Goal: Task Accomplishment & Management: Use online tool/utility

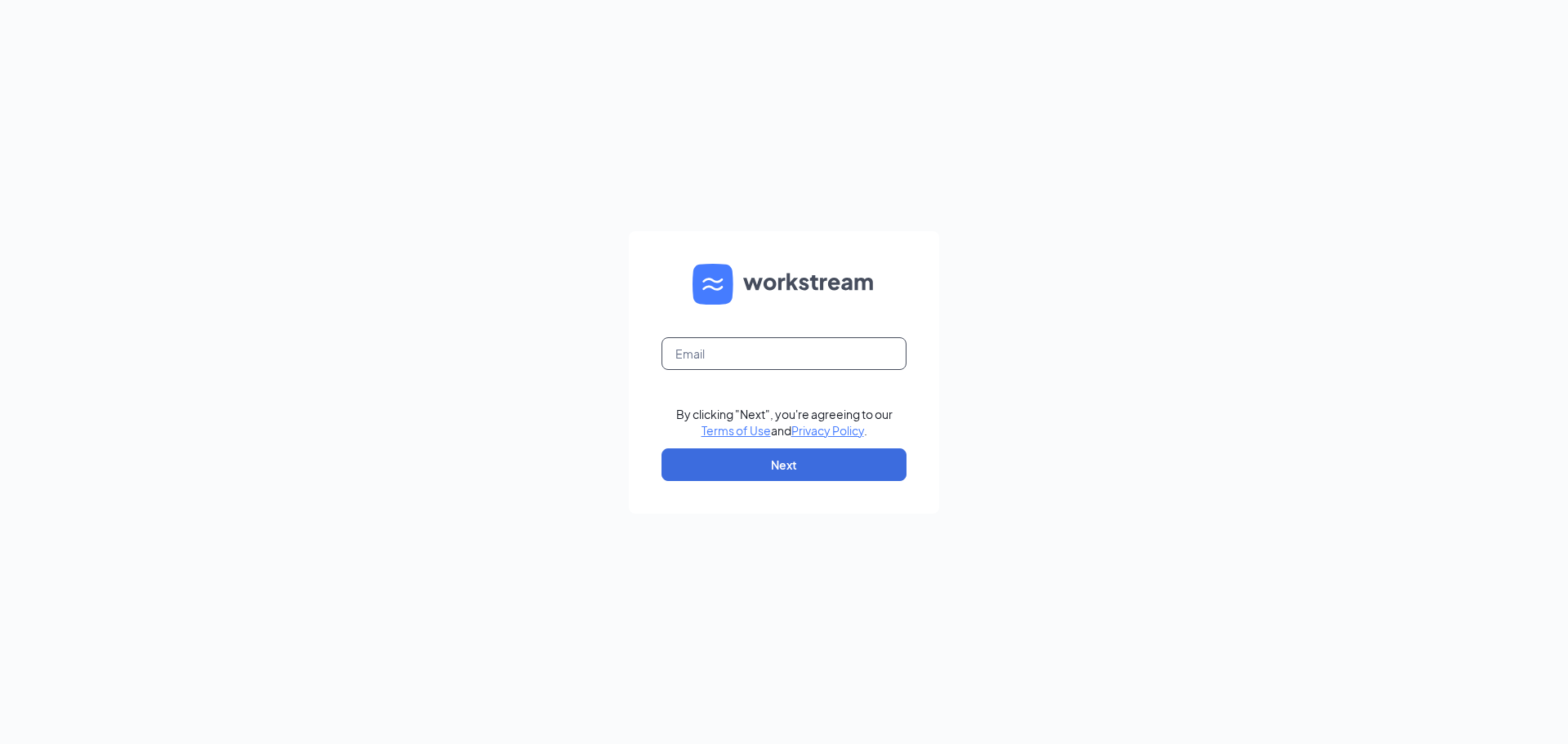
click at [761, 362] on input "text" at bounding box center [783, 353] width 245 height 33
type input "kelley.autumn19@gmail.com"
click at [797, 468] on button "Next" at bounding box center [783, 464] width 245 height 33
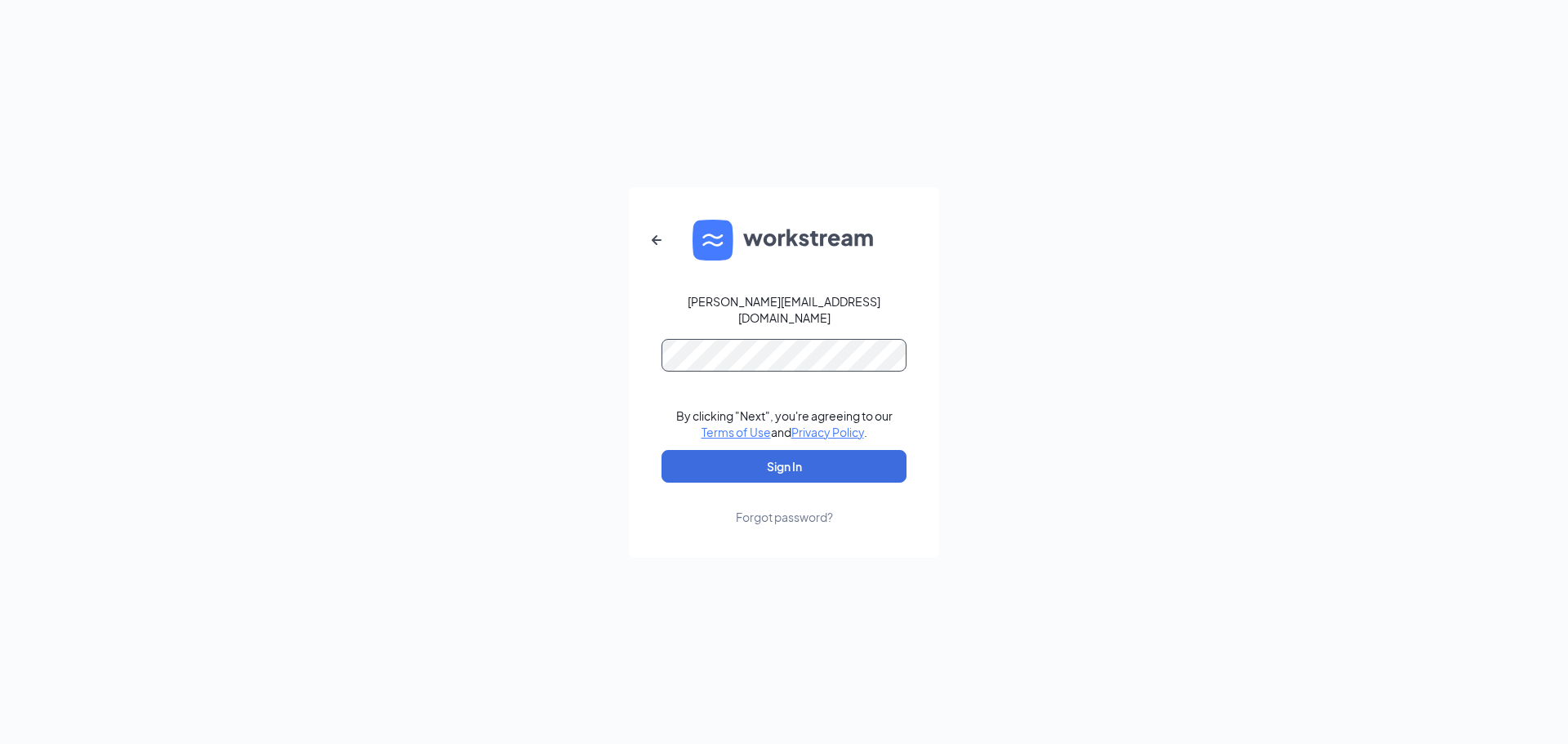
click at [661, 450] on button "Sign In" at bounding box center [783, 466] width 245 height 33
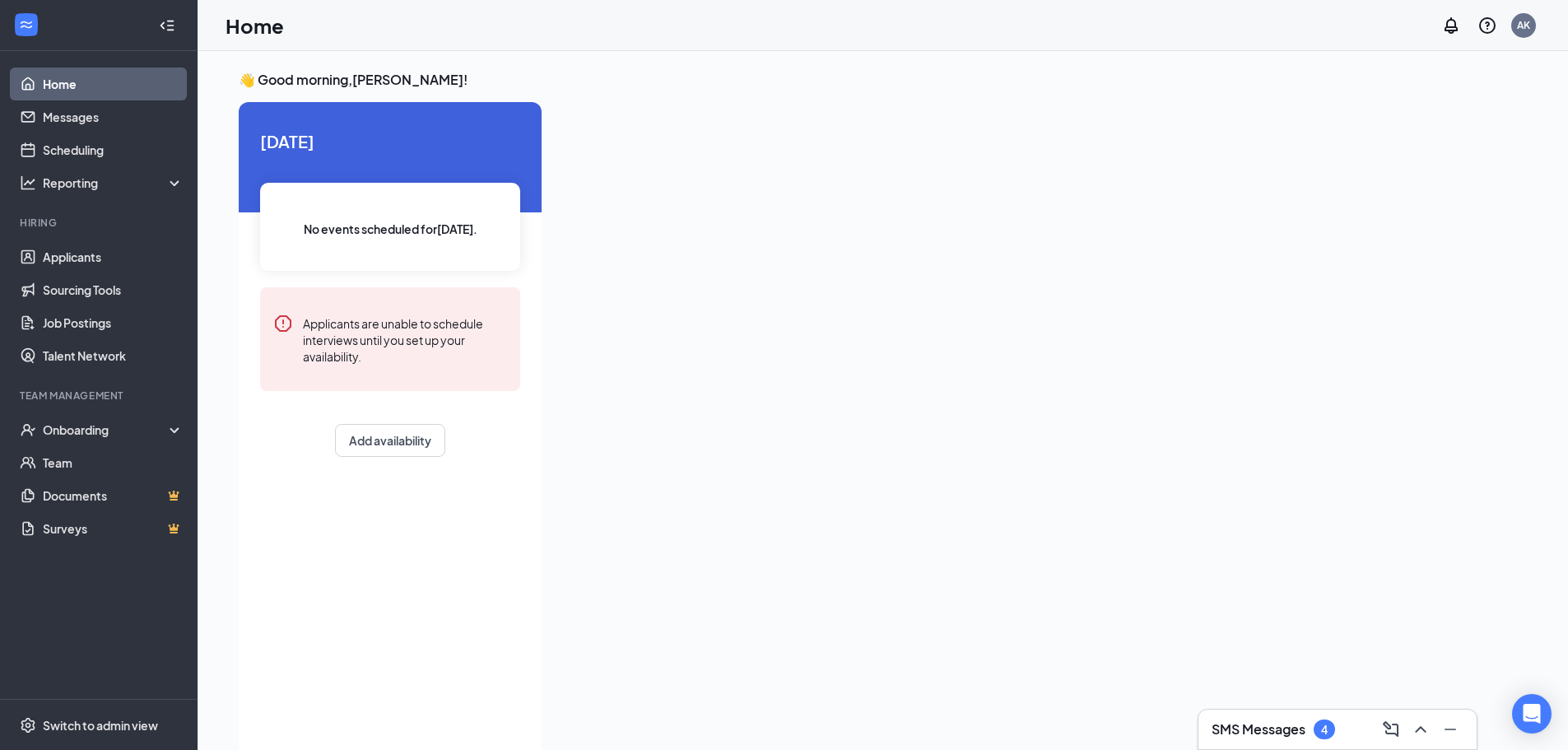
drag, startPoint x: 0, startPoint y: 0, endPoint x: 823, endPoint y: 370, distance: 902.3
drag, startPoint x: 823, startPoint y: 370, endPoint x: 738, endPoint y: 350, distance: 87.3
click at [738, 350] on div at bounding box center [1015, 424] width 922 height 645
click at [78, 263] on link "Applicants" at bounding box center [113, 257] width 141 height 33
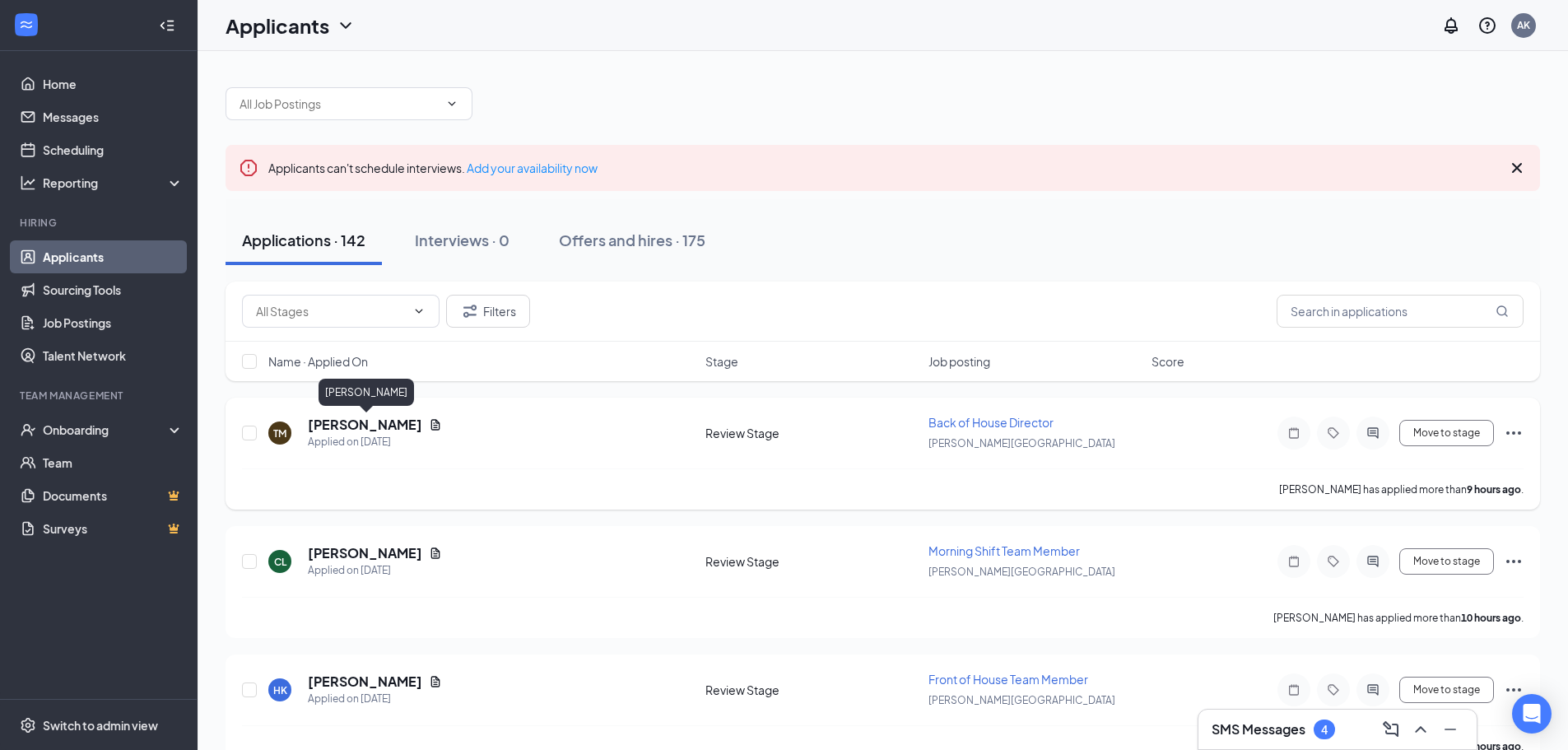
click at [367, 423] on h5 "[PERSON_NAME]" at bounding box center [365, 425] width 114 height 19
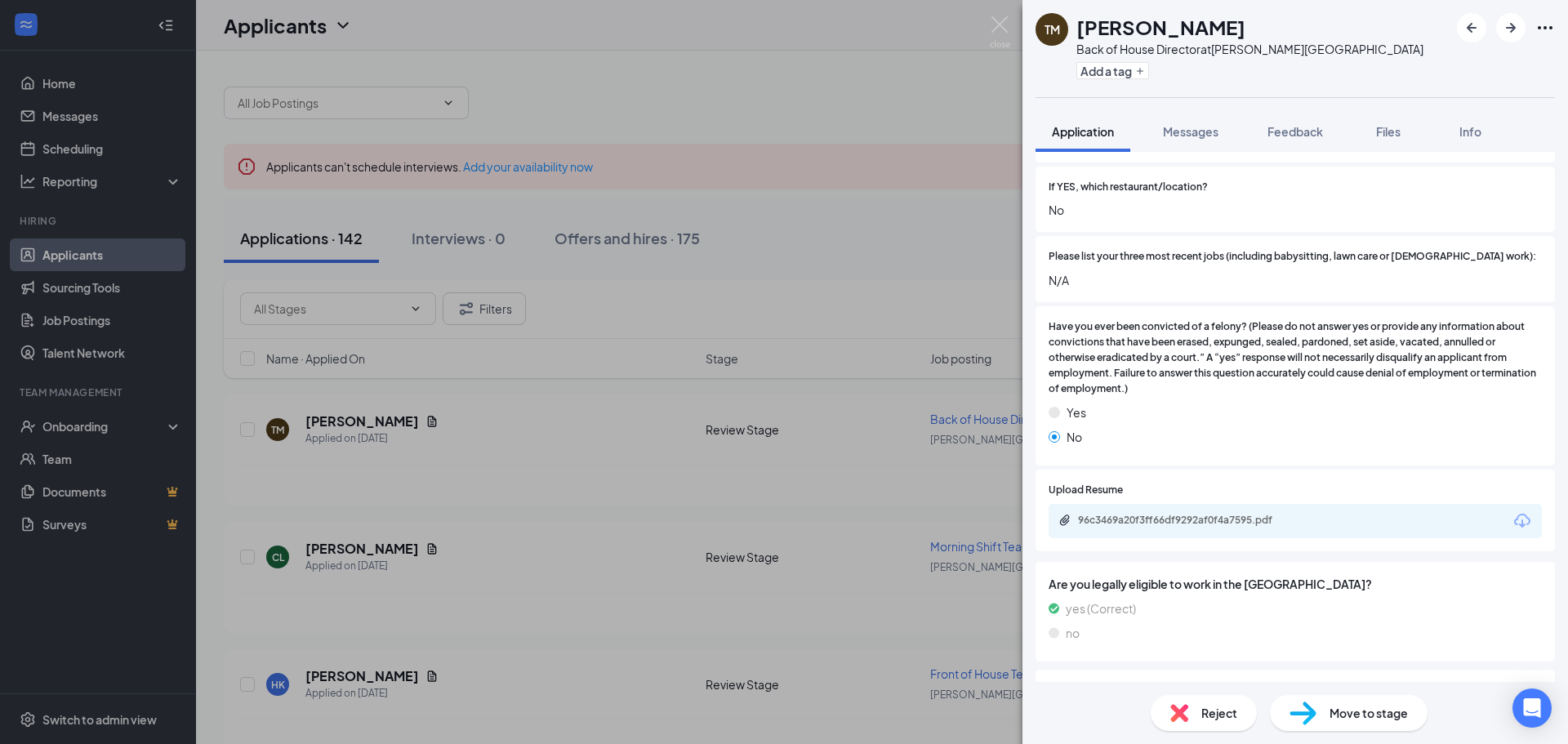
scroll to position [490, 0]
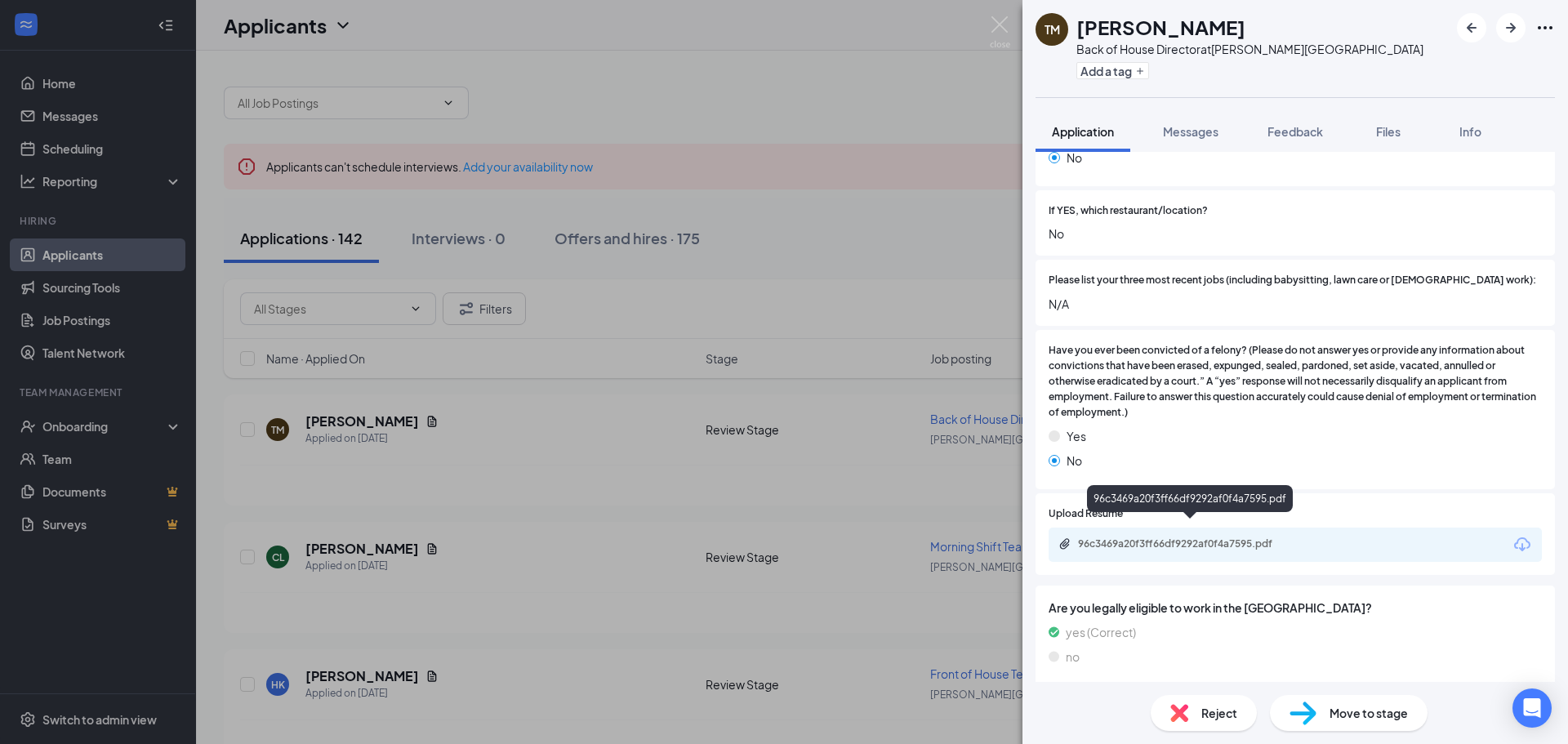
click at [1227, 538] on div "96c3469a20f3ff66df9292af0f4a7595.pdf" at bounding box center [1192, 544] width 229 height 13
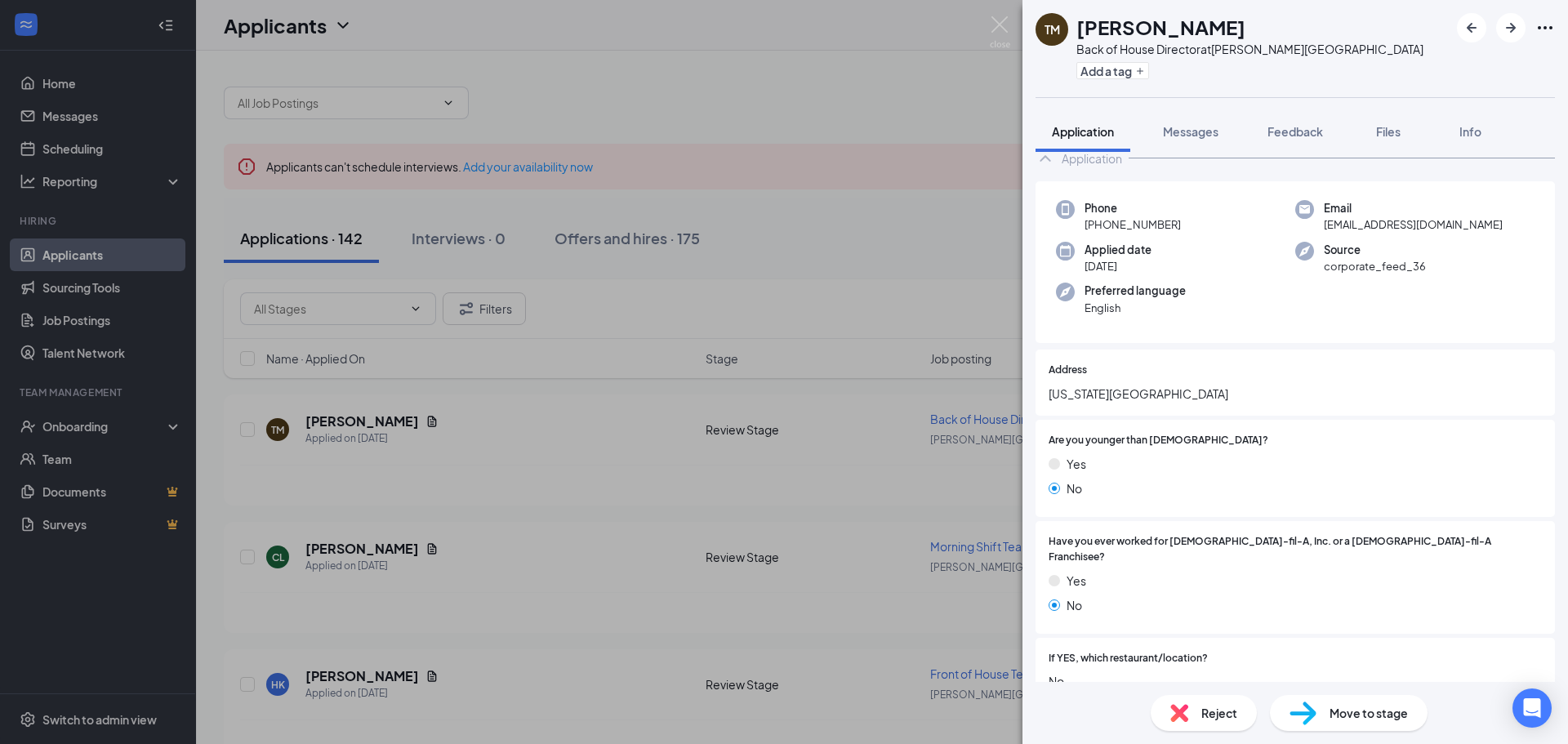
scroll to position [0, 0]
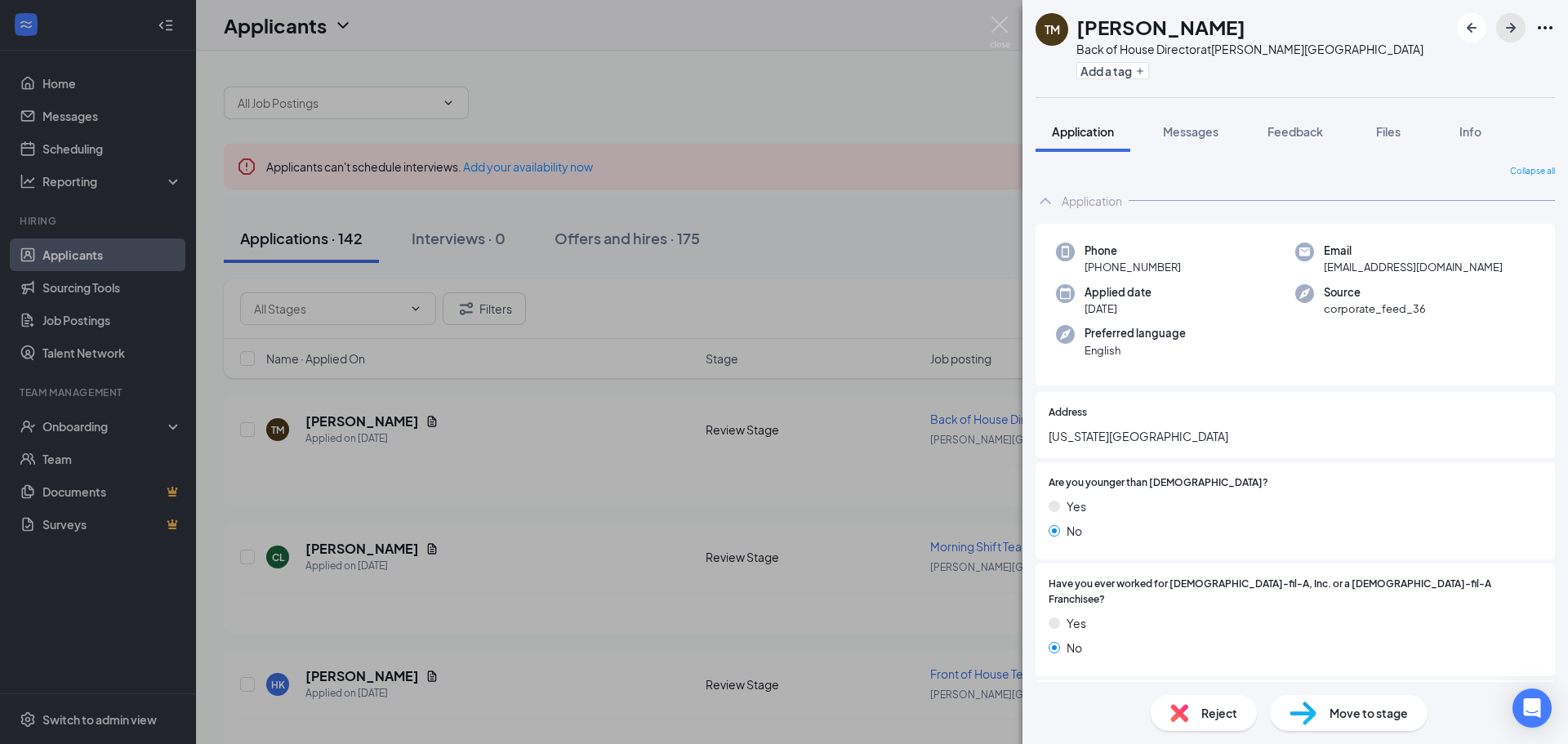
click at [1510, 17] on button "button" at bounding box center [1510, 28] width 29 height 29
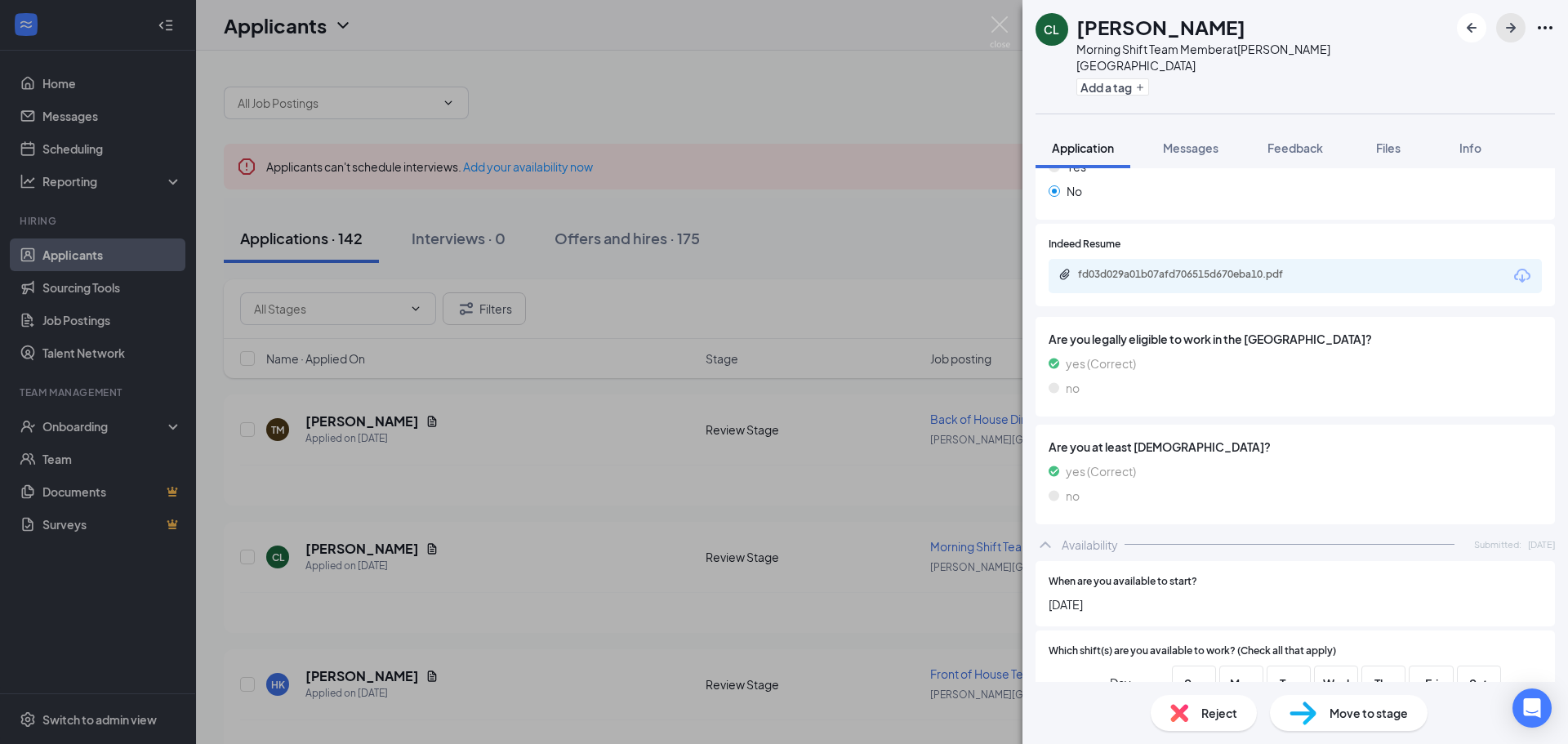
scroll to position [461, 0]
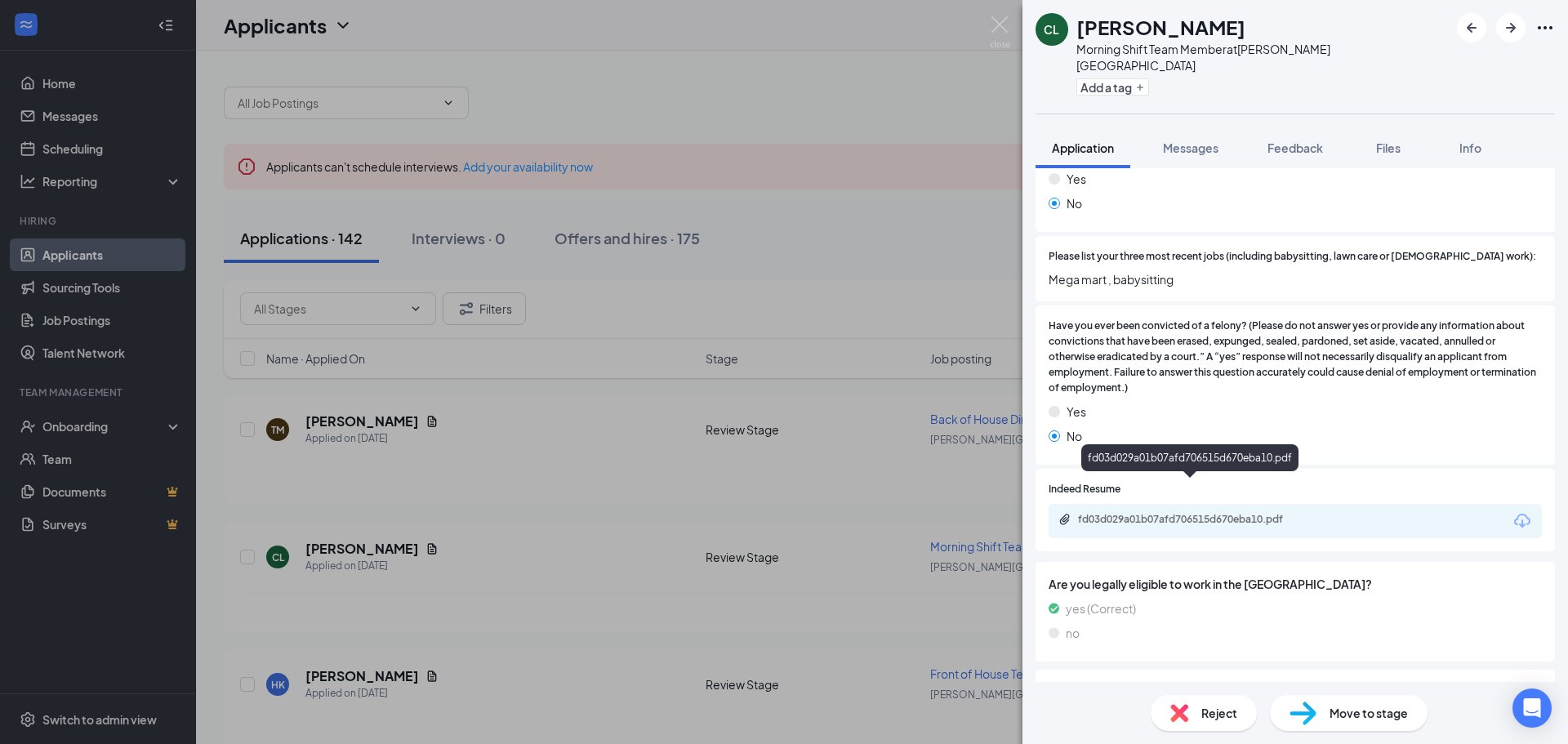
click at [1217, 513] on div "fd03d029a01b07afd706515d670eba10.pdf" at bounding box center [1192, 519] width 229 height 13
click at [1502, 35] on icon "ArrowRight" at bounding box center [1510, 28] width 19 height 19
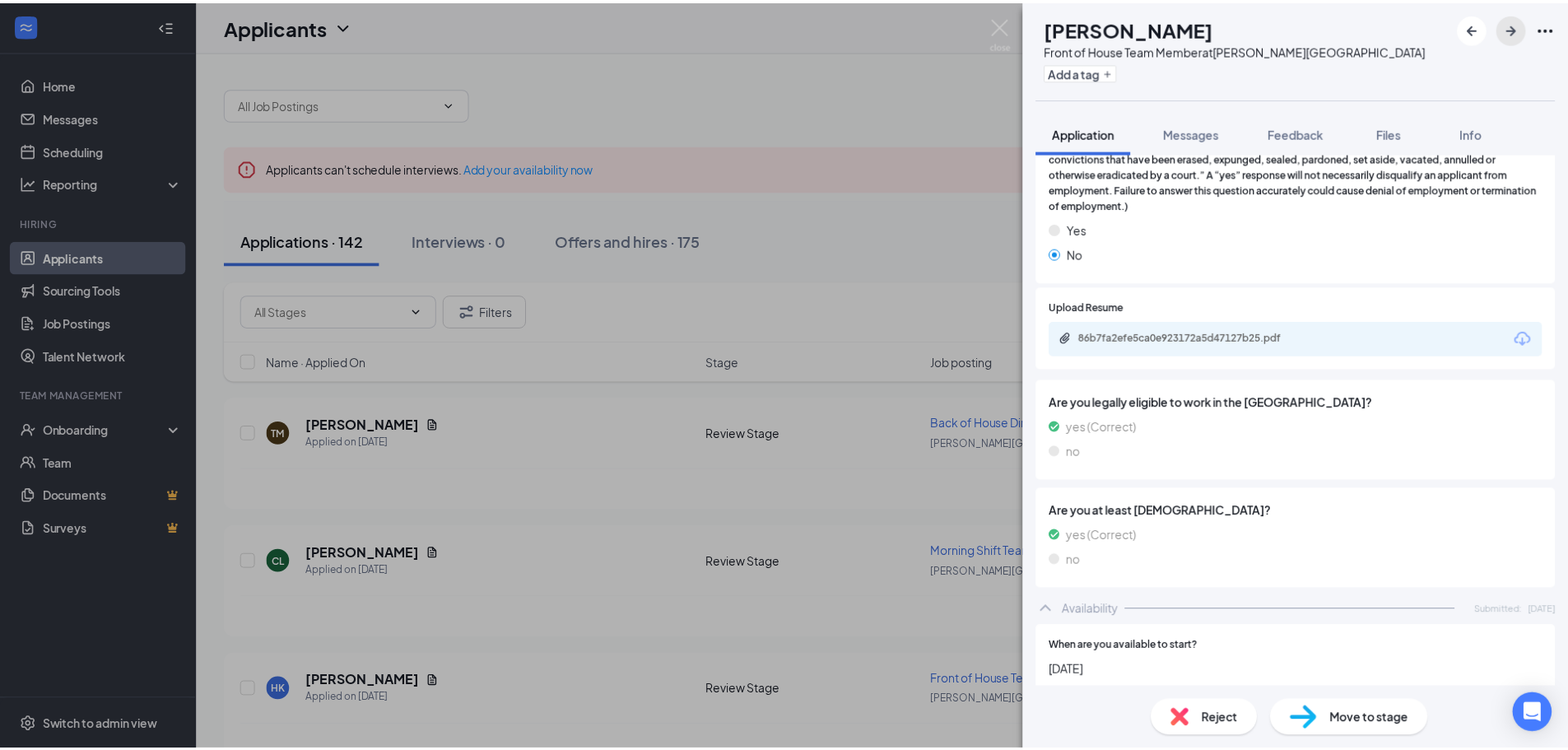
scroll to position [494, 0]
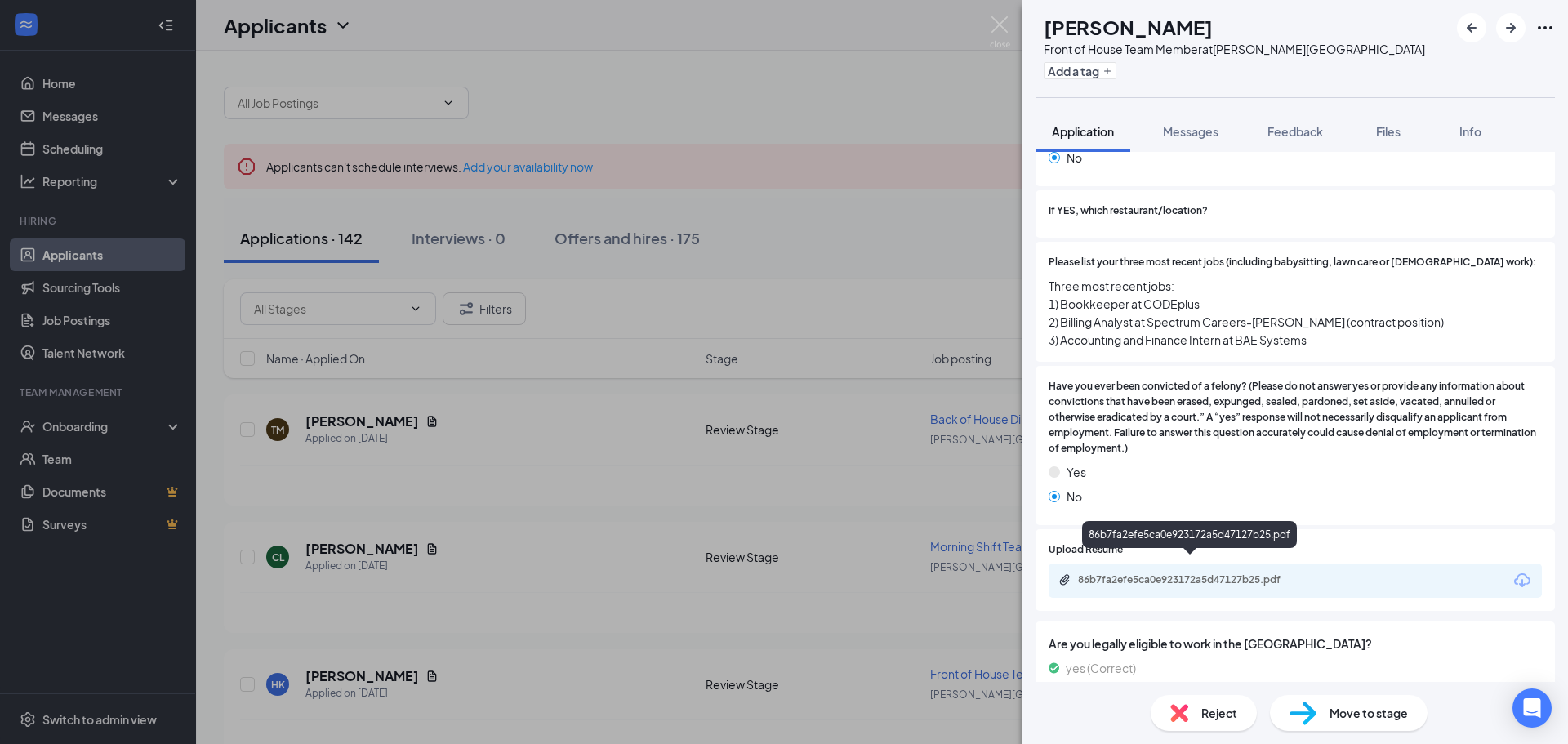
click at [1218, 574] on div "86b7fa2efe5ca0e923172a5d47127b25.pdf" at bounding box center [1192, 580] width 229 height 13
click at [1003, 24] on img at bounding box center [999, 33] width 20 height 32
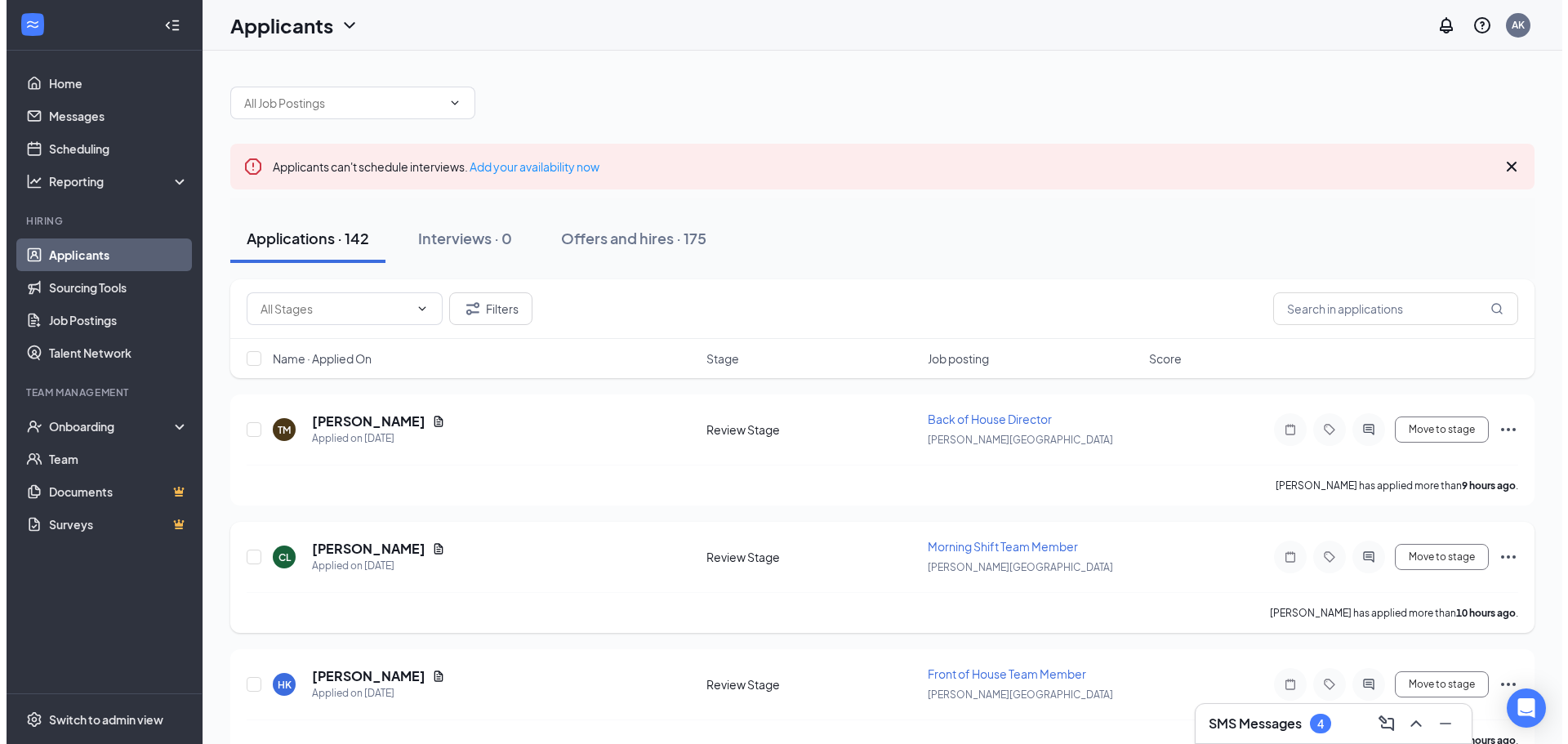
scroll to position [245, 0]
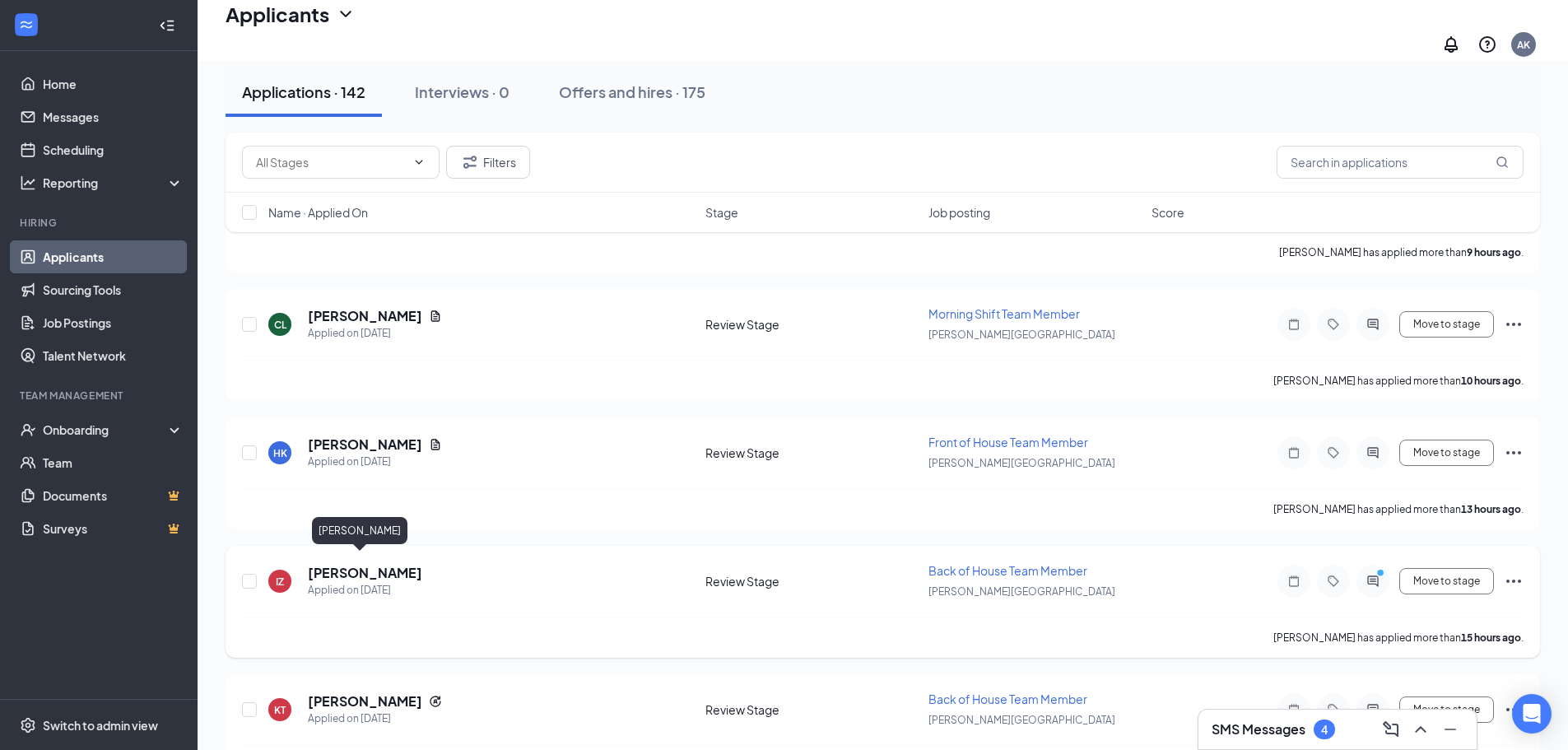
click at [363, 565] on h5 "[PERSON_NAME]" at bounding box center [365, 573] width 114 height 19
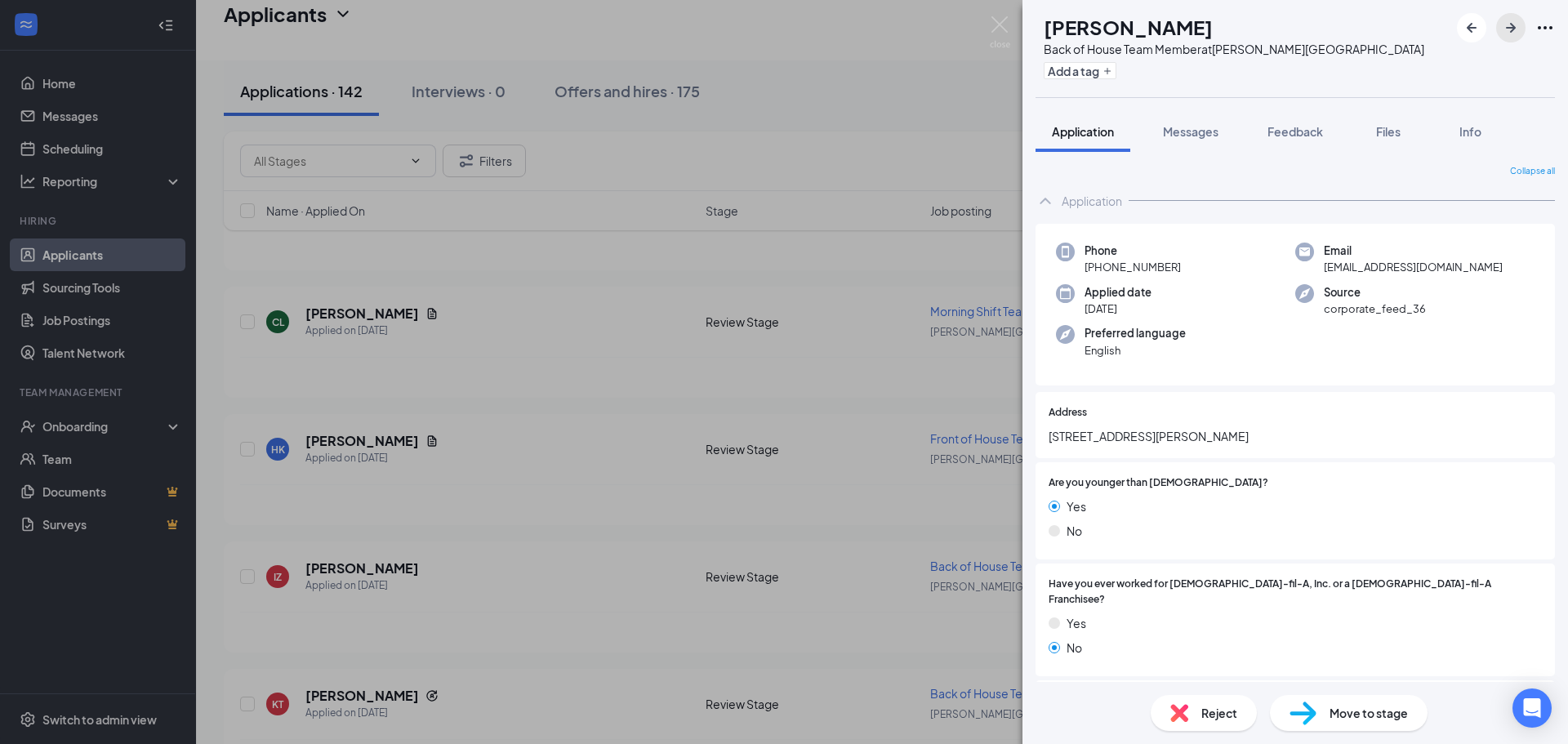
click at [1500, 18] on button "button" at bounding box center [1510, 28] width 29 height 29
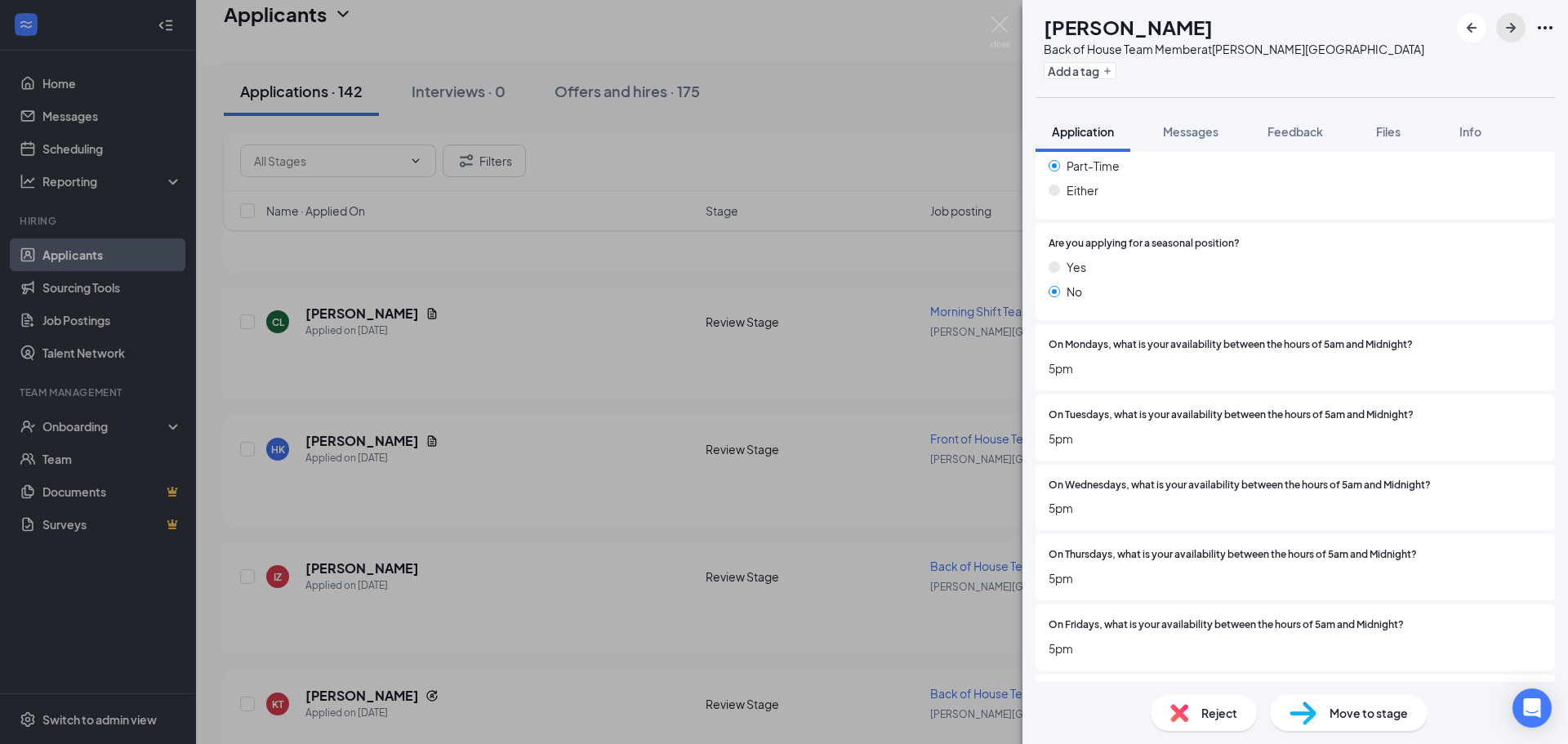
scroll to position [1470, 0]
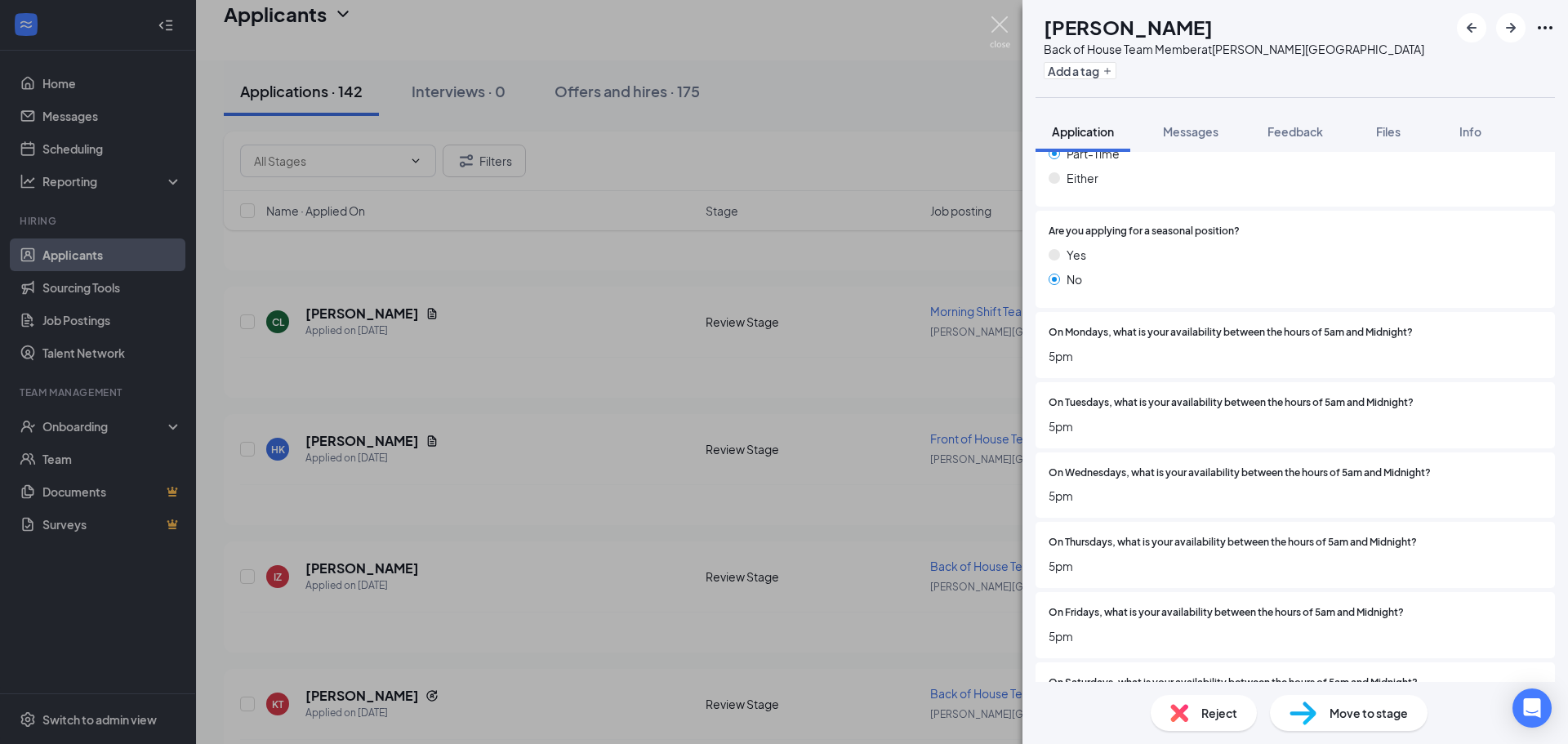
click at [998, 18] on img at bounding box center [999, 33] width 20 height 32
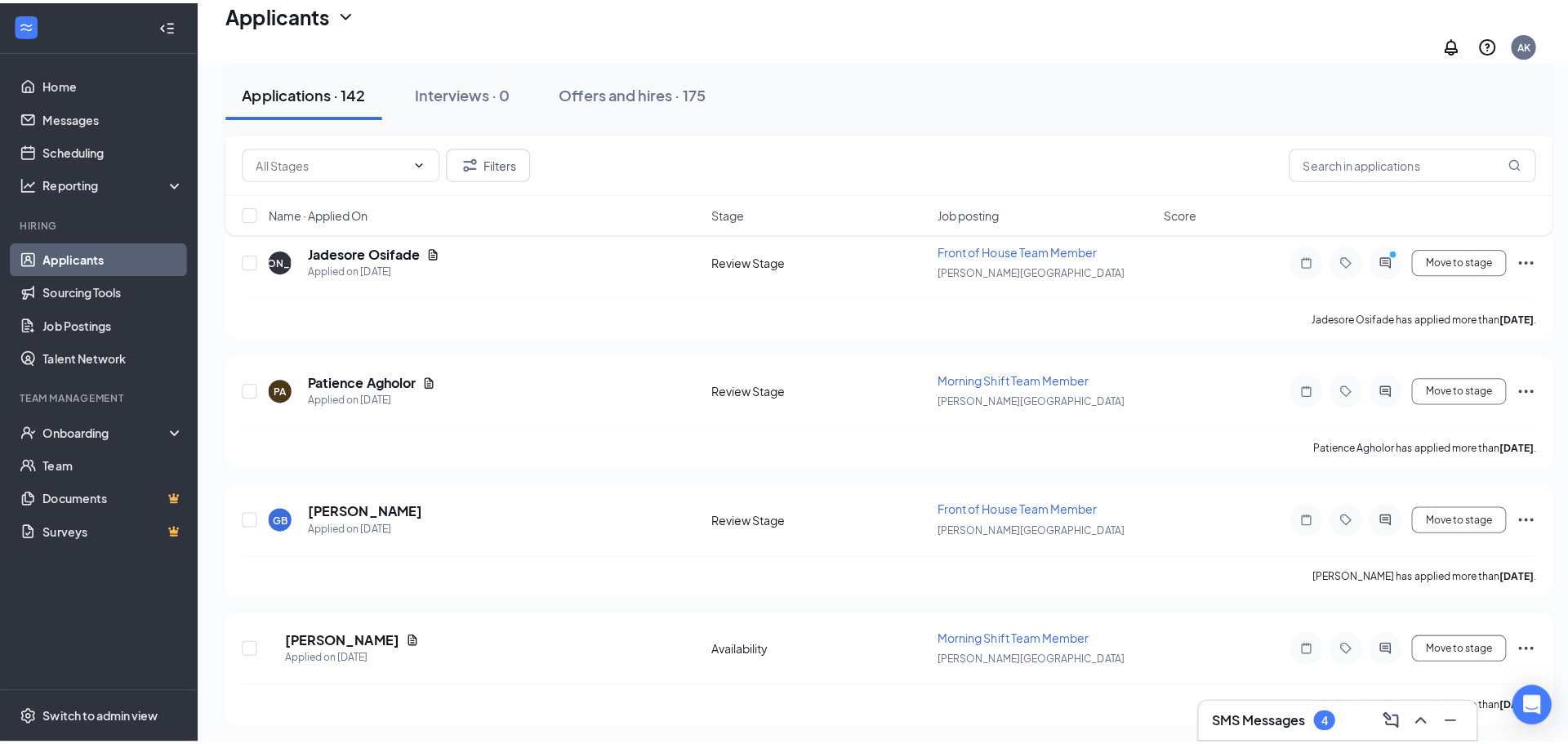
scroll to position [1225, 0]
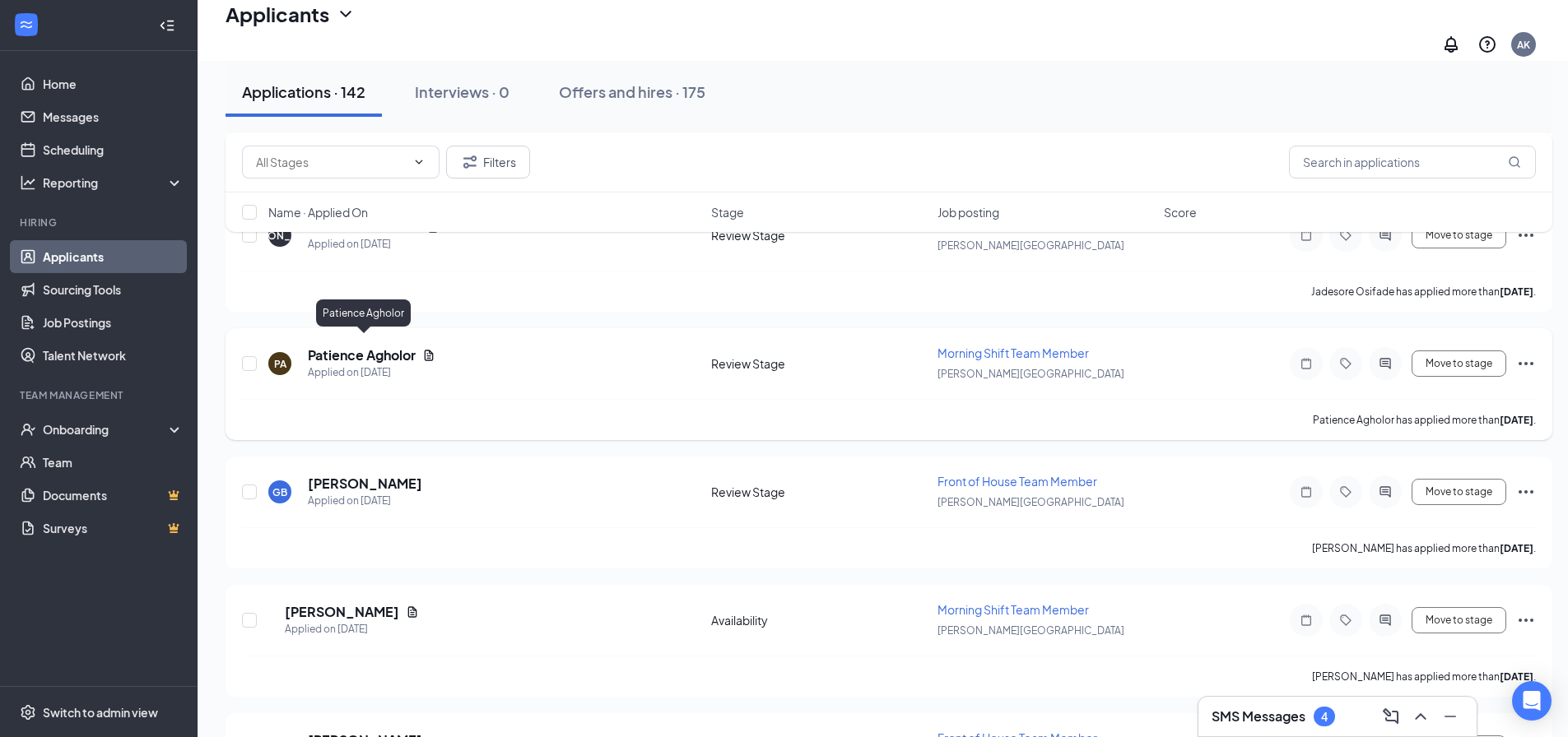
click at [380, 352] on h5 "Patience Agholor" at bounding box center [362, 356] width 108 height 19
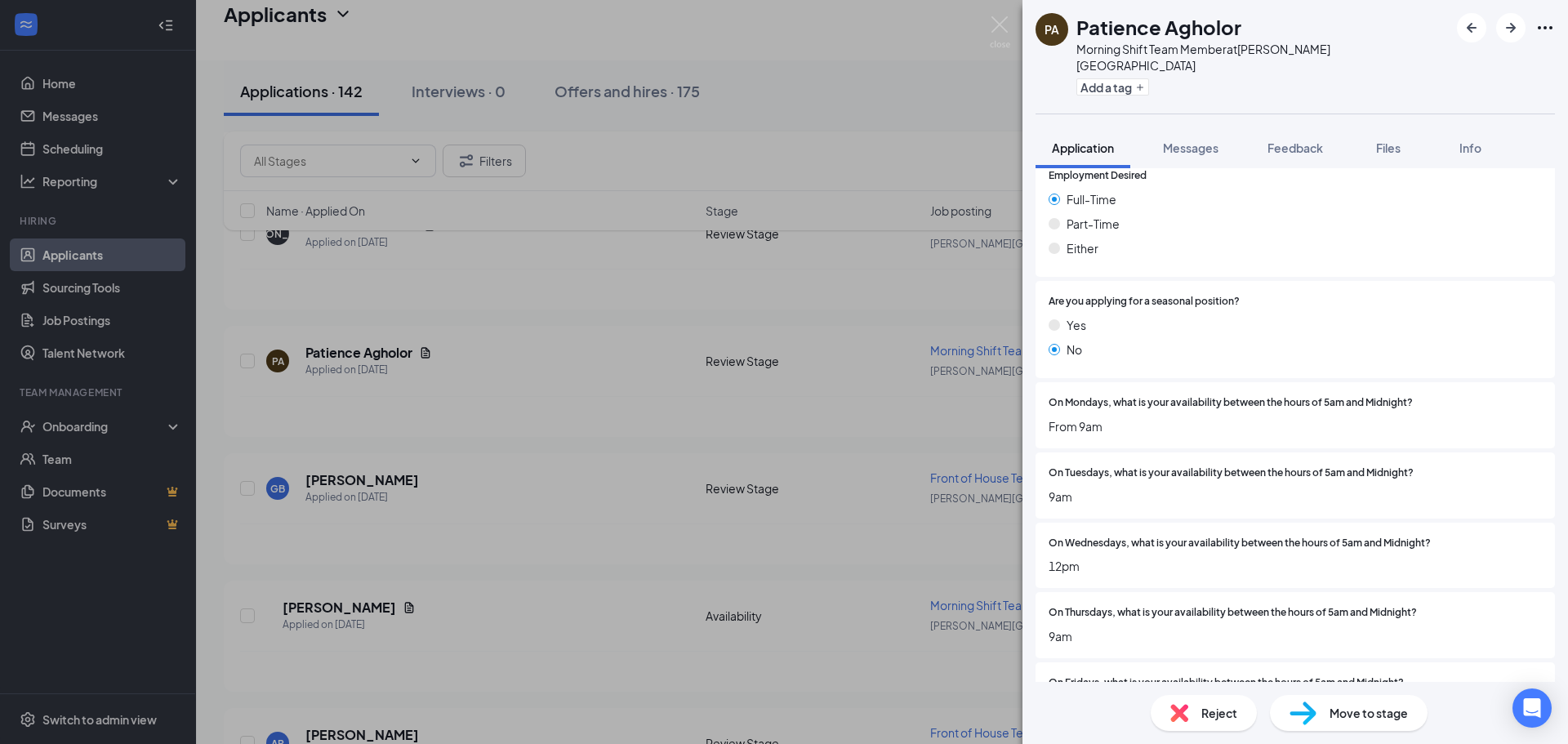
scroll to position [1470, 0]
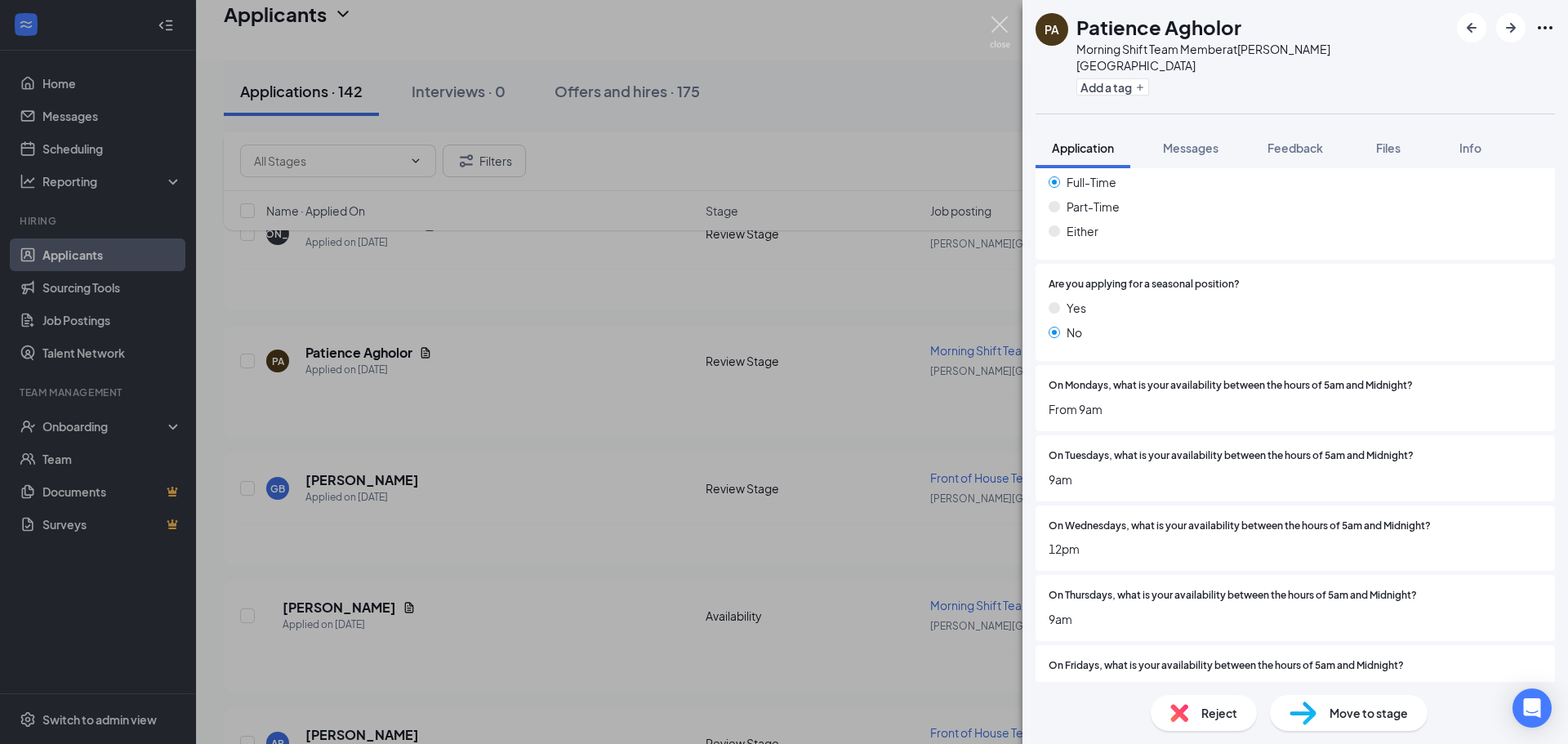
click at [999, 26] on img at bounding box center [999, 33] width 20 height 32
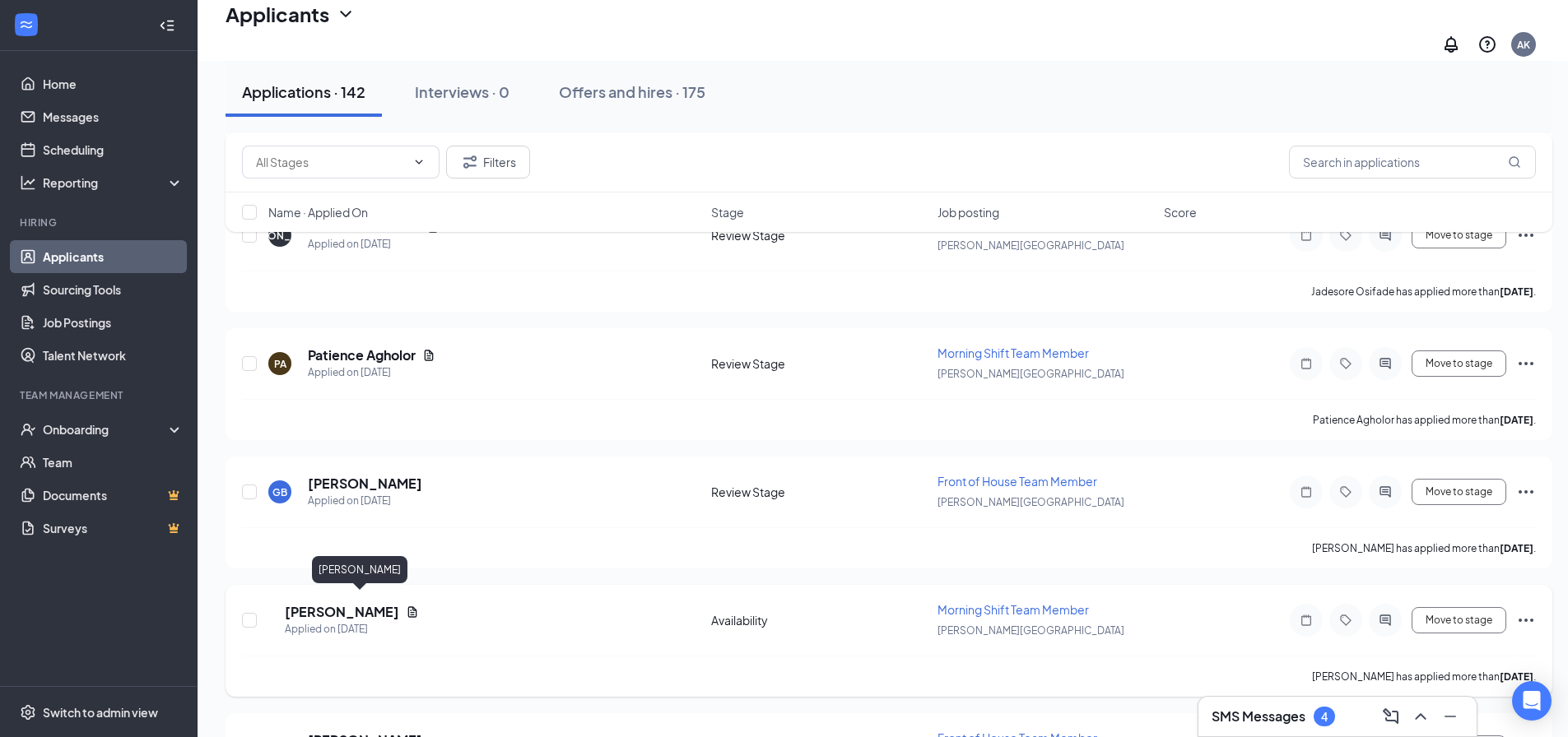
click at [343, 603] on h5 "[PERSON_NAME]" at bounding box center [342, 612] width 114 height 19
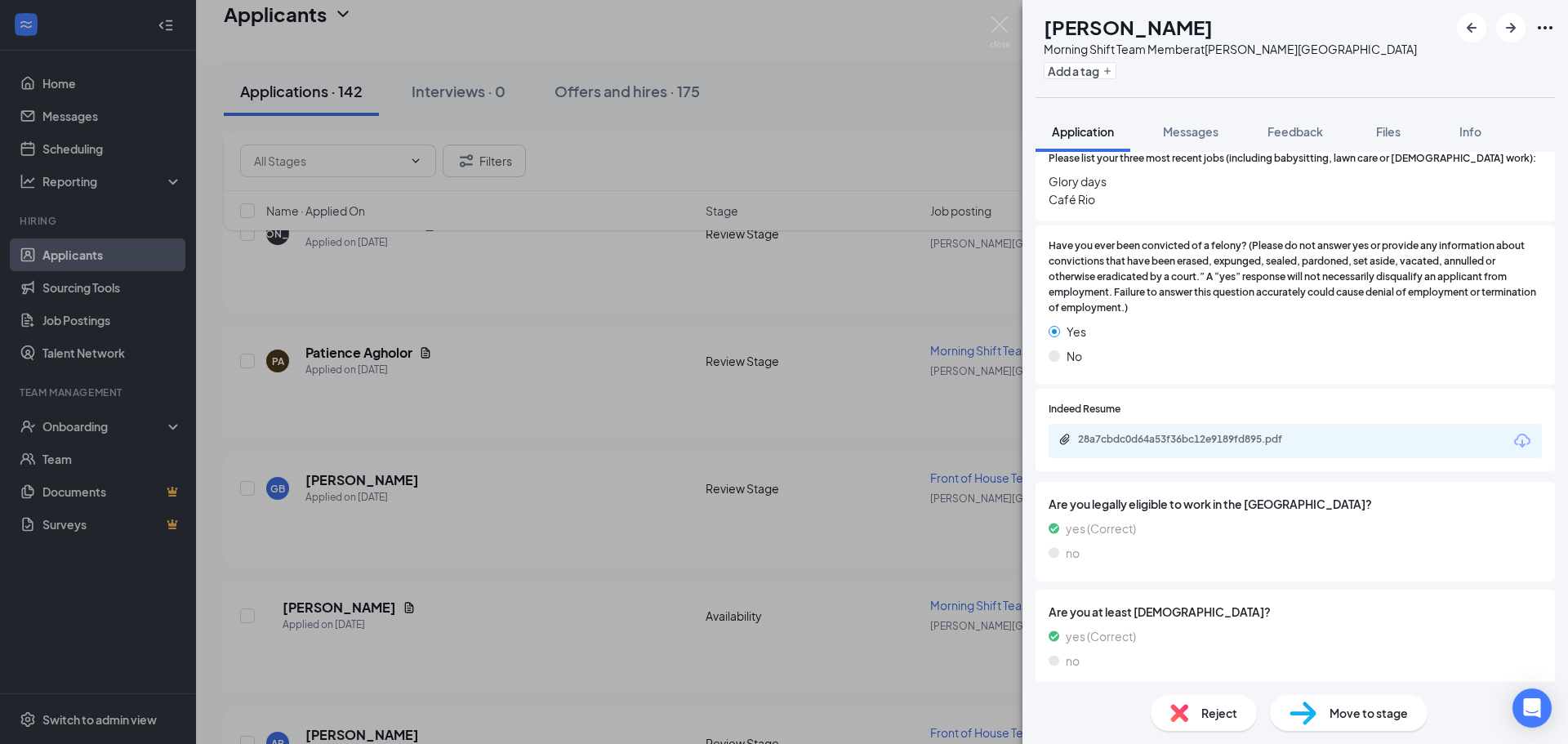
scroll to position [571, 0]
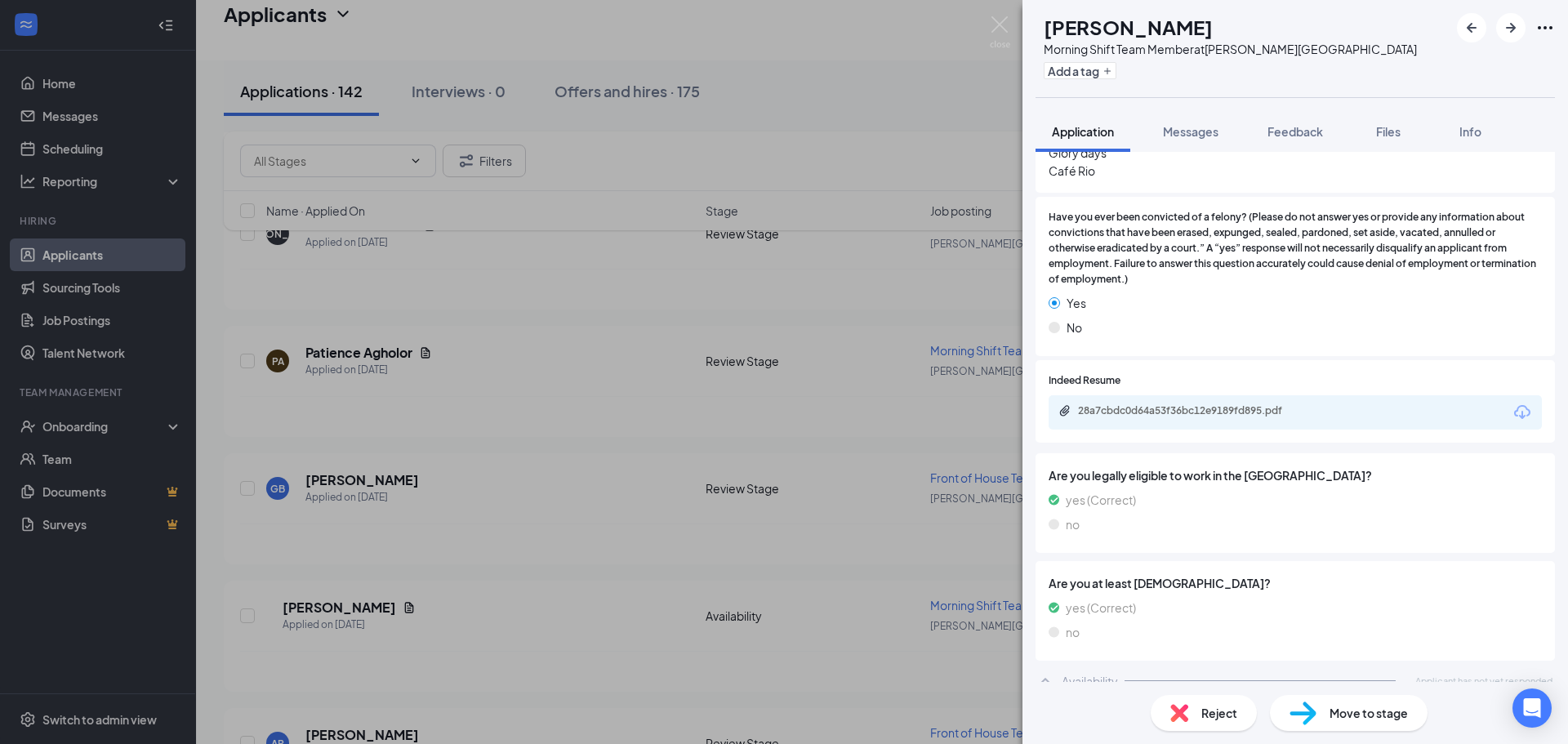
click at [1249, 395] on div "28a7cbdc0d64a53f36bc12e9189fd895.pdf" at bounding box center [1295, 412] width 493 height 34
click at [1247, 404] on div "28a7cbdc0d64a53f36bc12e9189fd895.pdf" at bounding box center [1192, 411] width 229 height 13
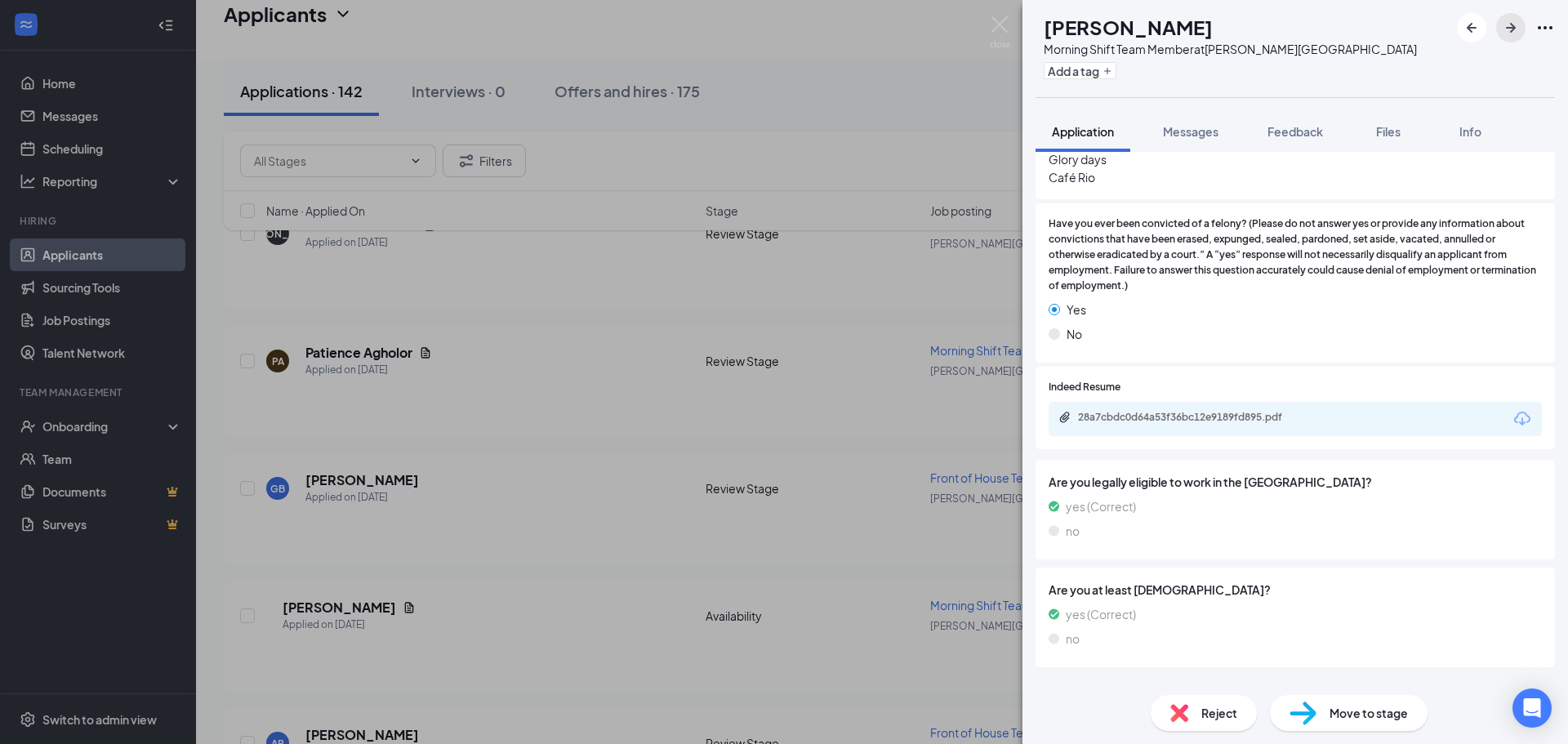
click at [1504, 33] on icon "ArrowRight" at bounding box center [1510, 28] width 19 height 19
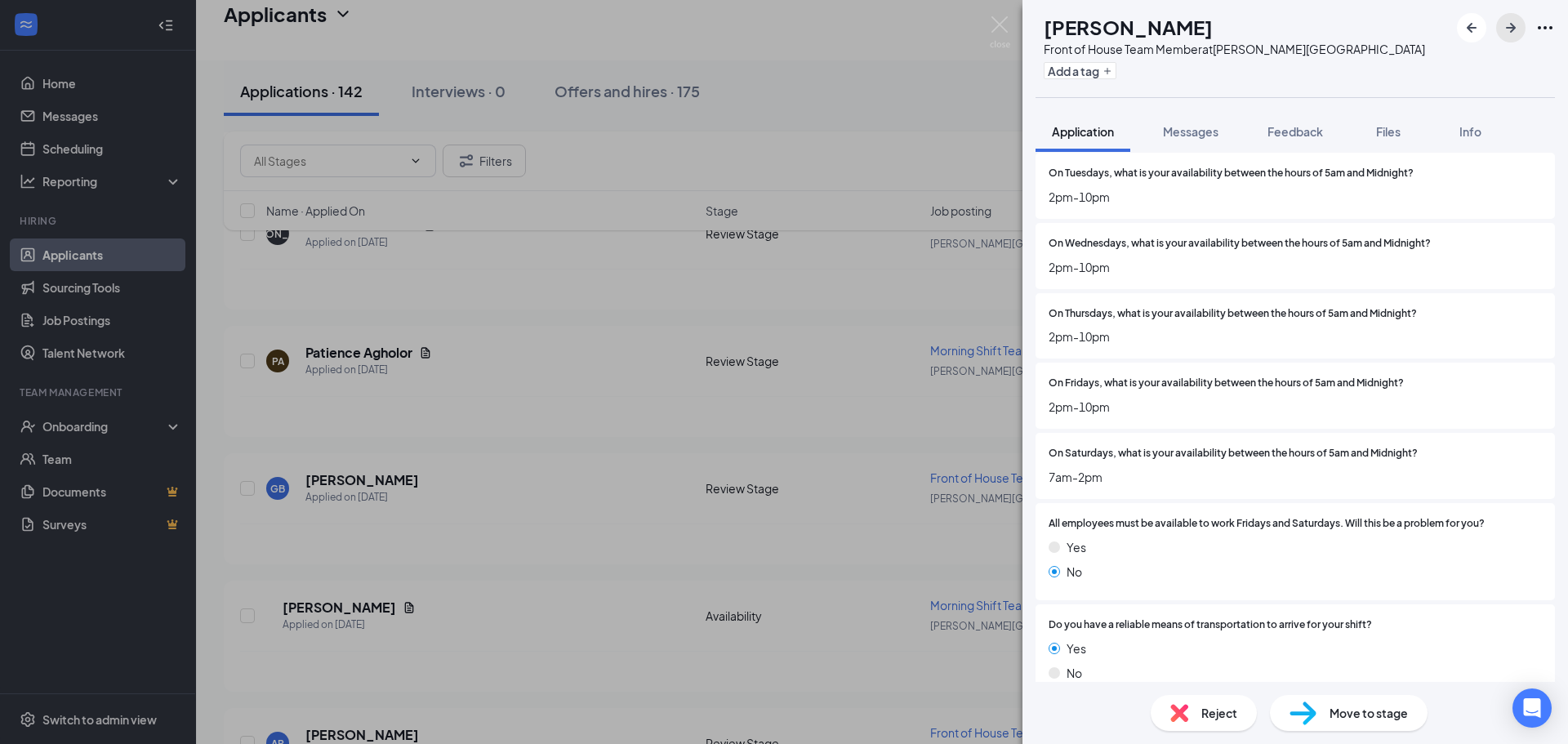
scroll to position [1470, 0]
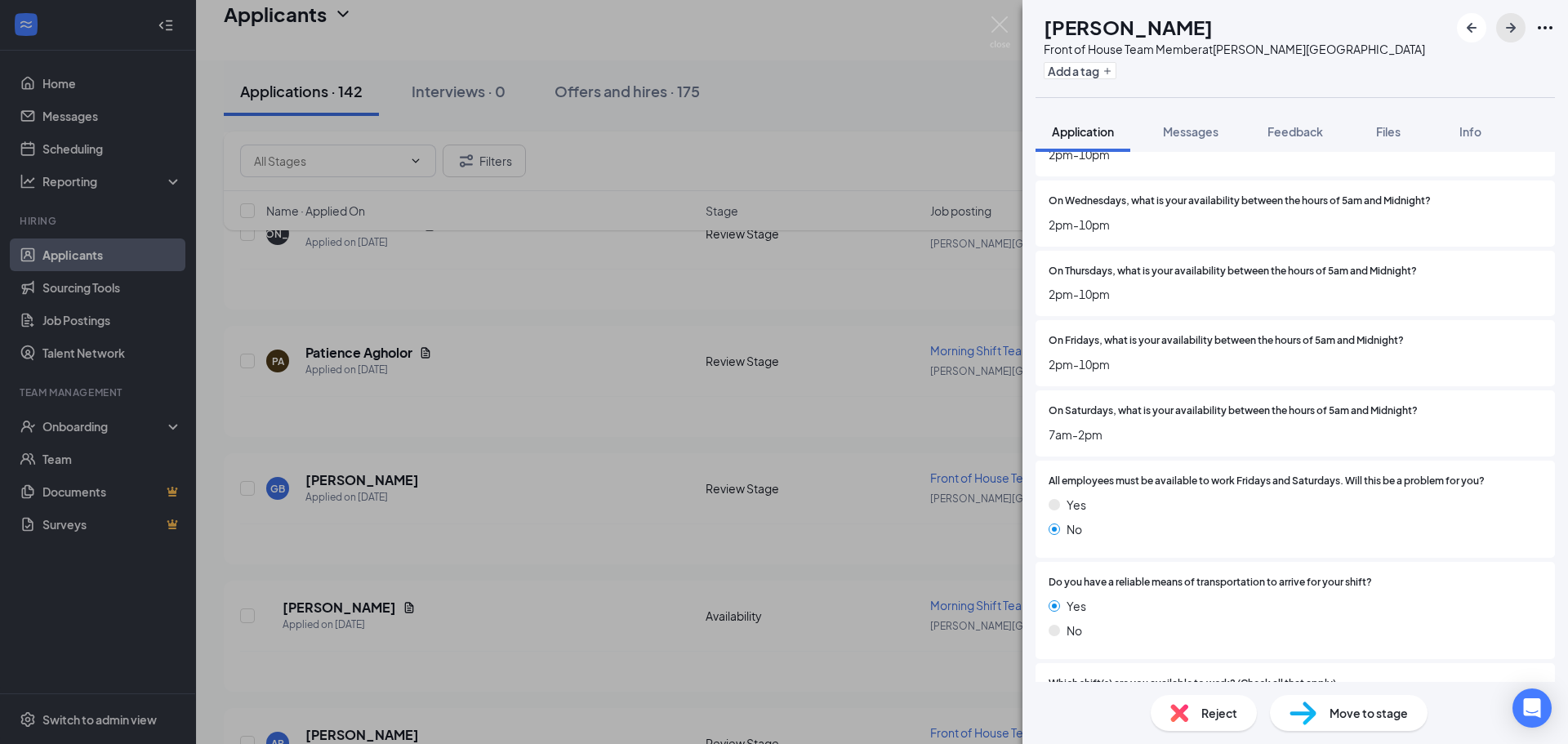
click at [1505, 36] on icon "ArrowRight" at bounding box center [1510, 28] width 19 height 19
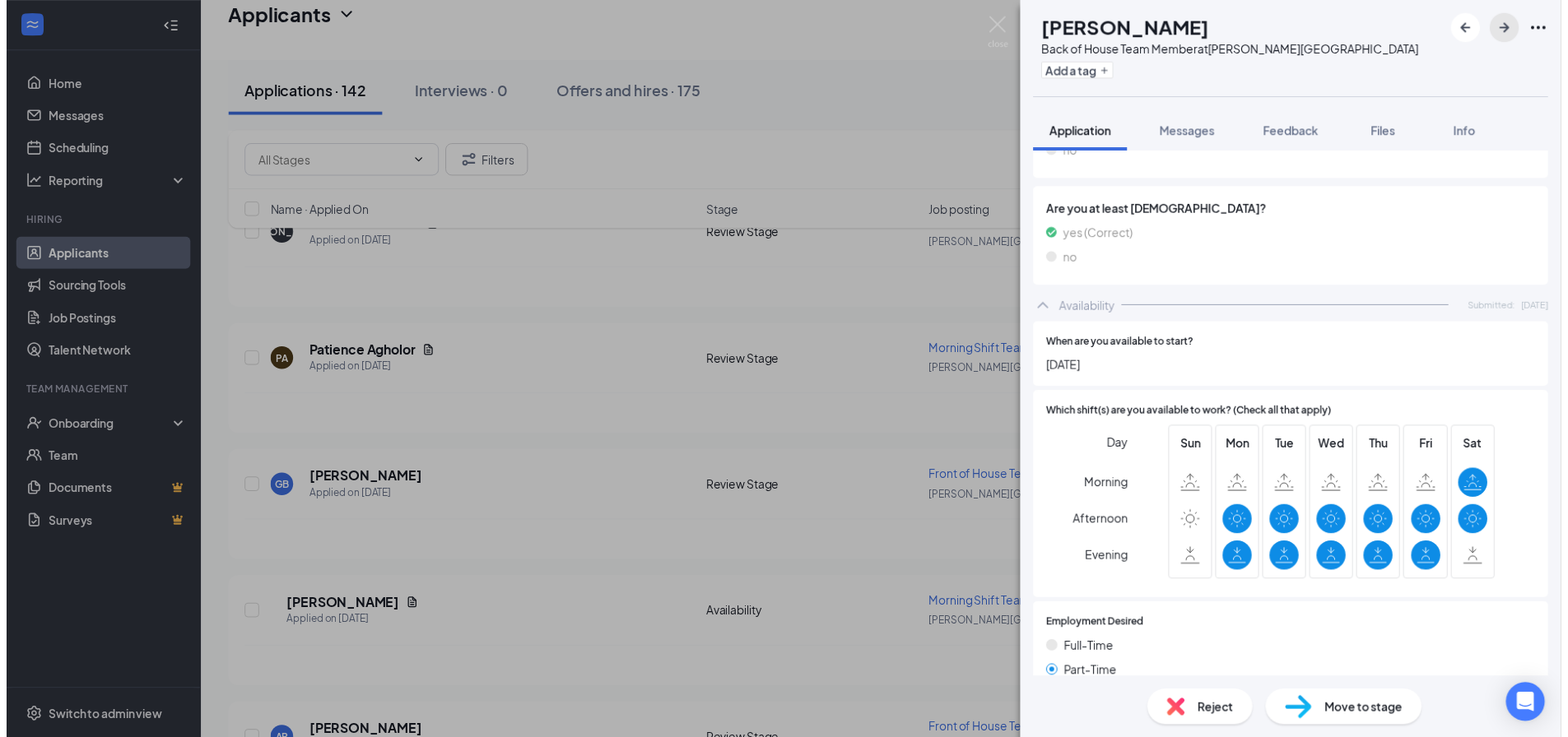
scroll to position [988, 0]
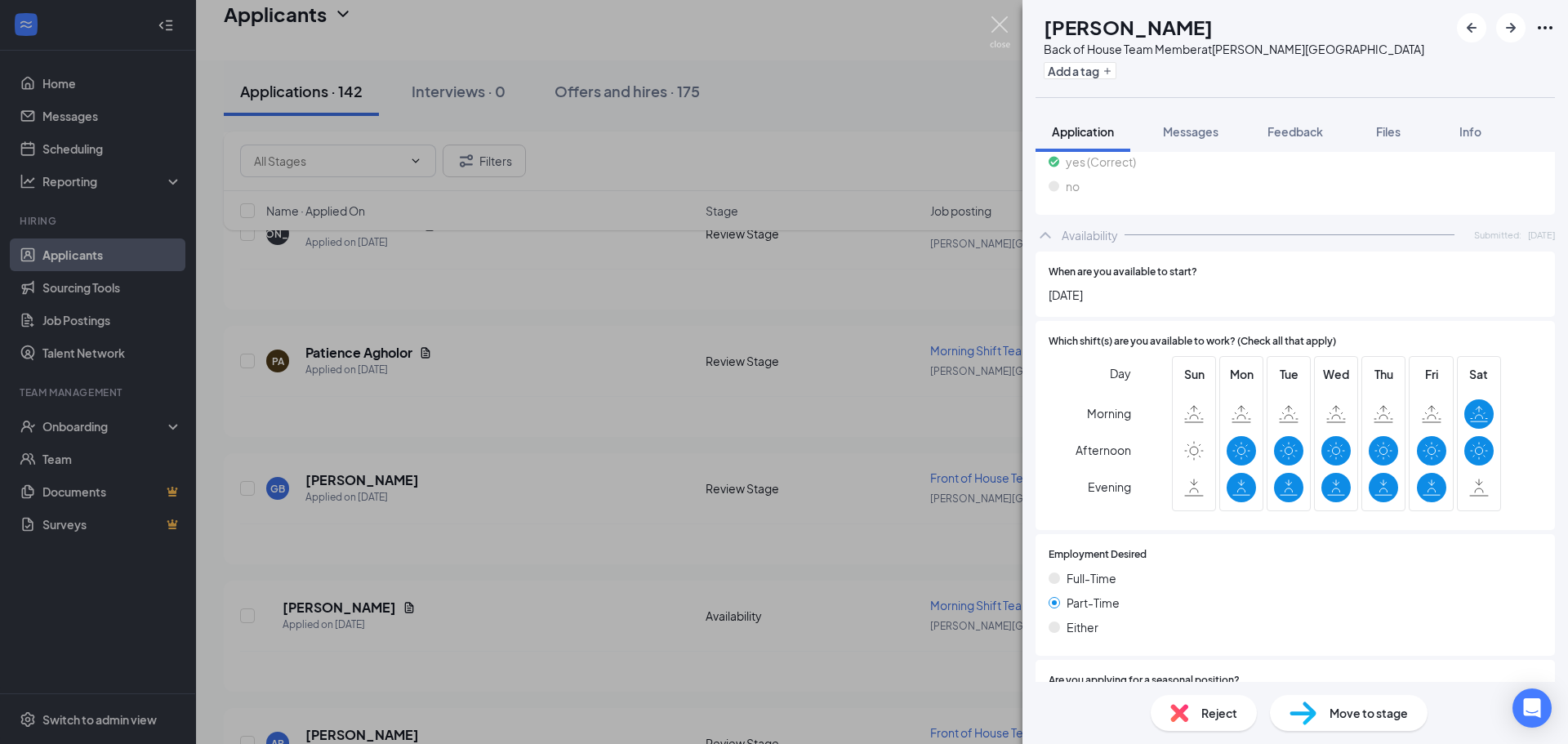
click at [999, 23] on img at bounding box center [999, 33] width 20 height 32
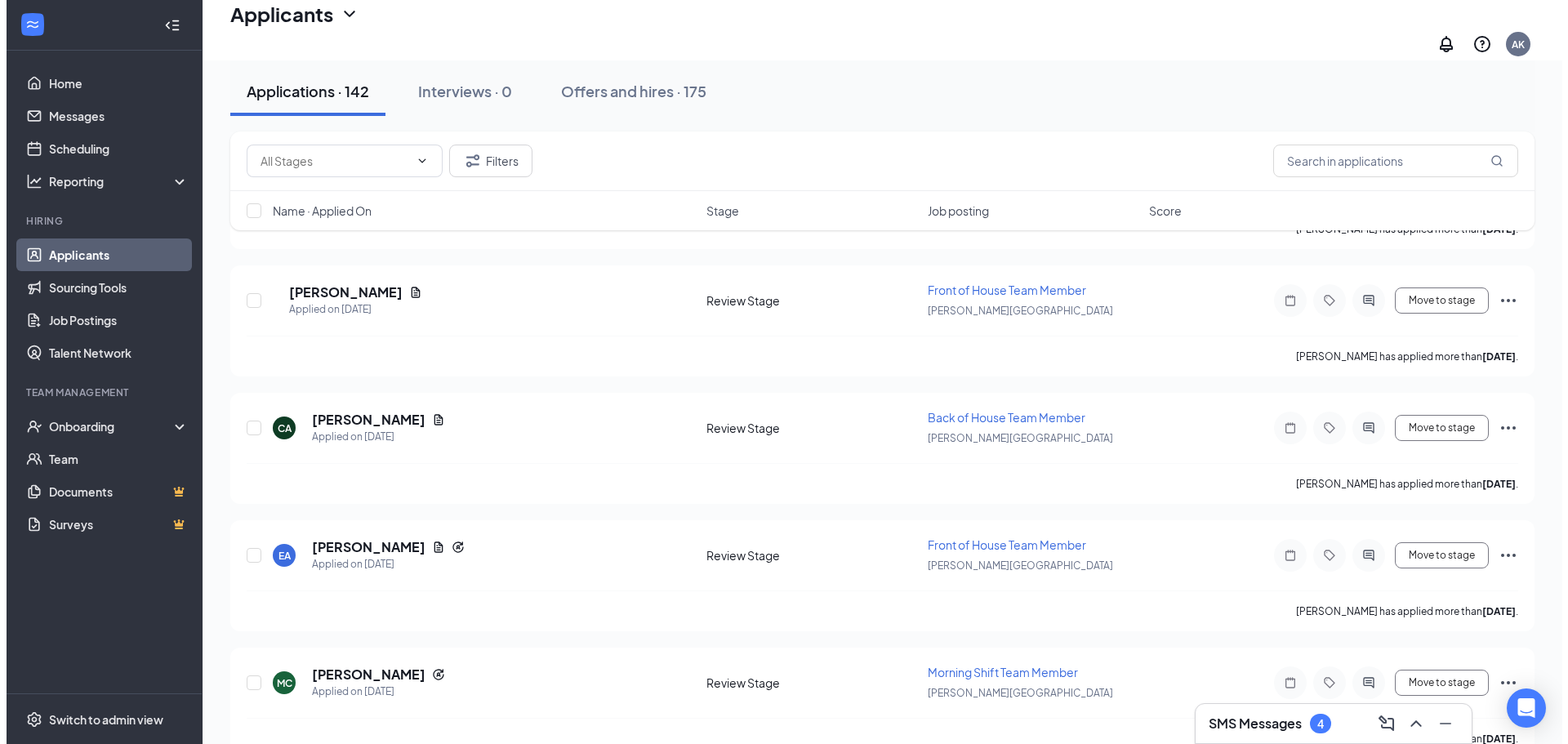
scroll to position [1960, 0]
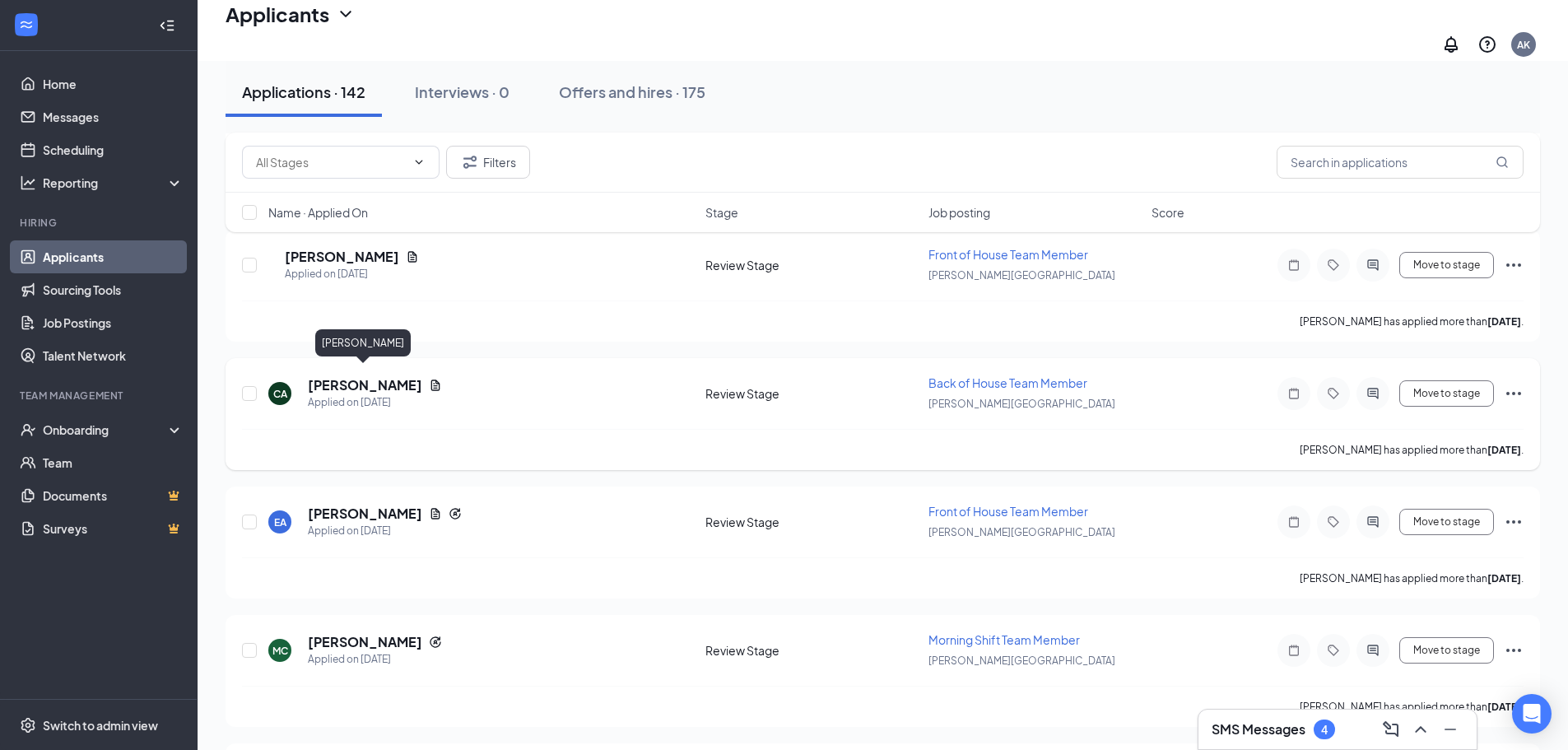
click at [334, 381] on h5 "[PERSON_NAME]" at bounding box center [365, 386] width 114 height 19
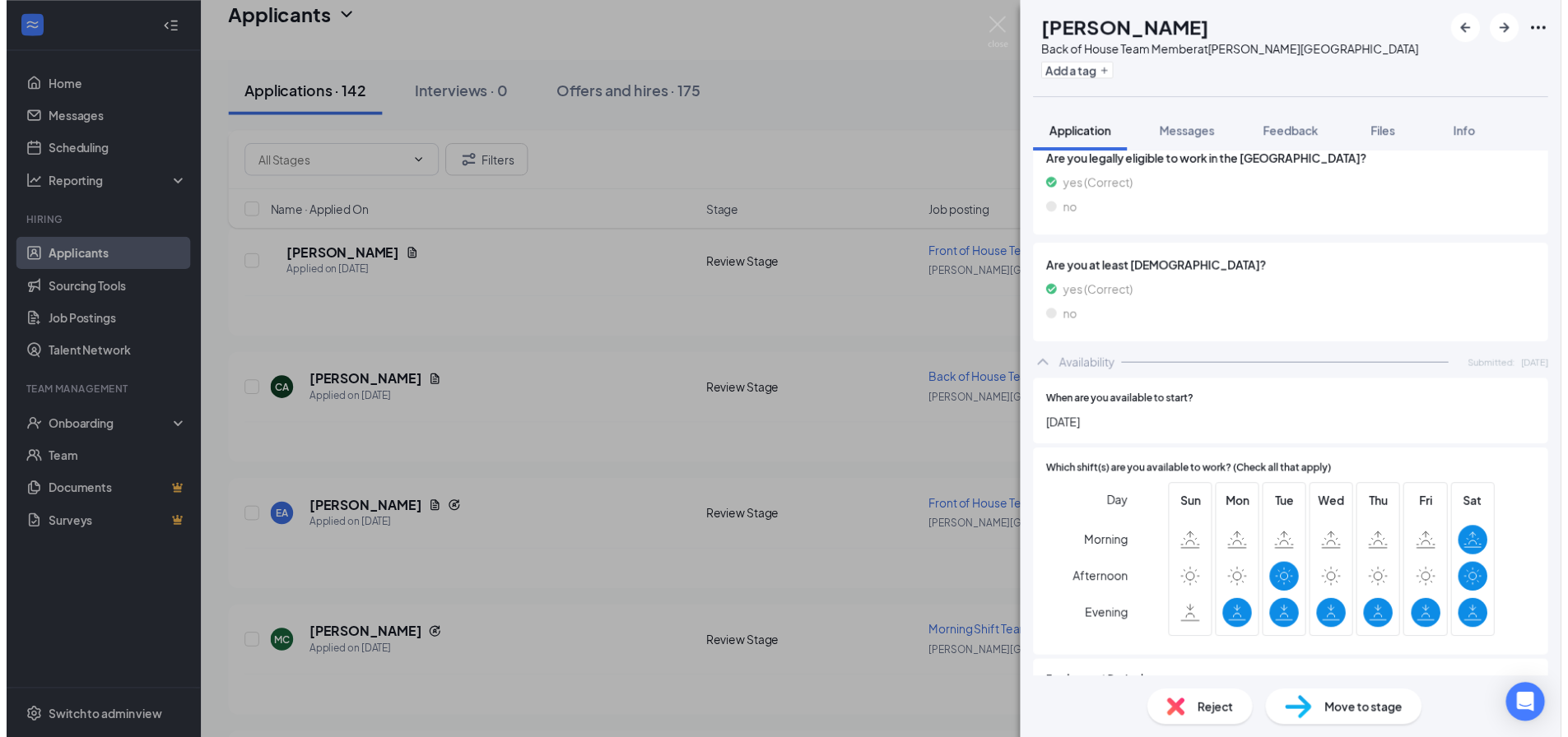
scroll to position [494, 0]
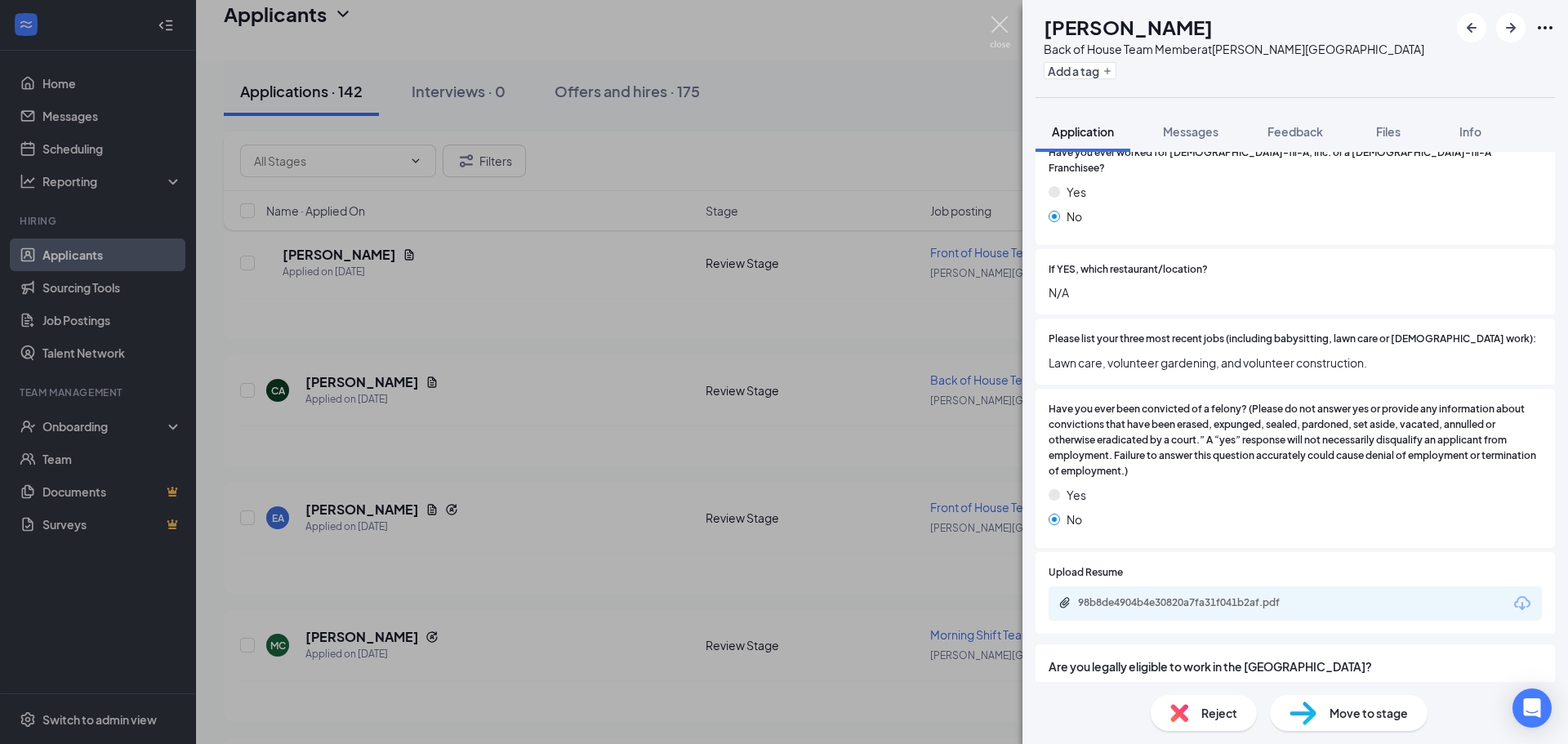
click at [998, 24] on img at bounding box center [999, 33] width 20 height 32
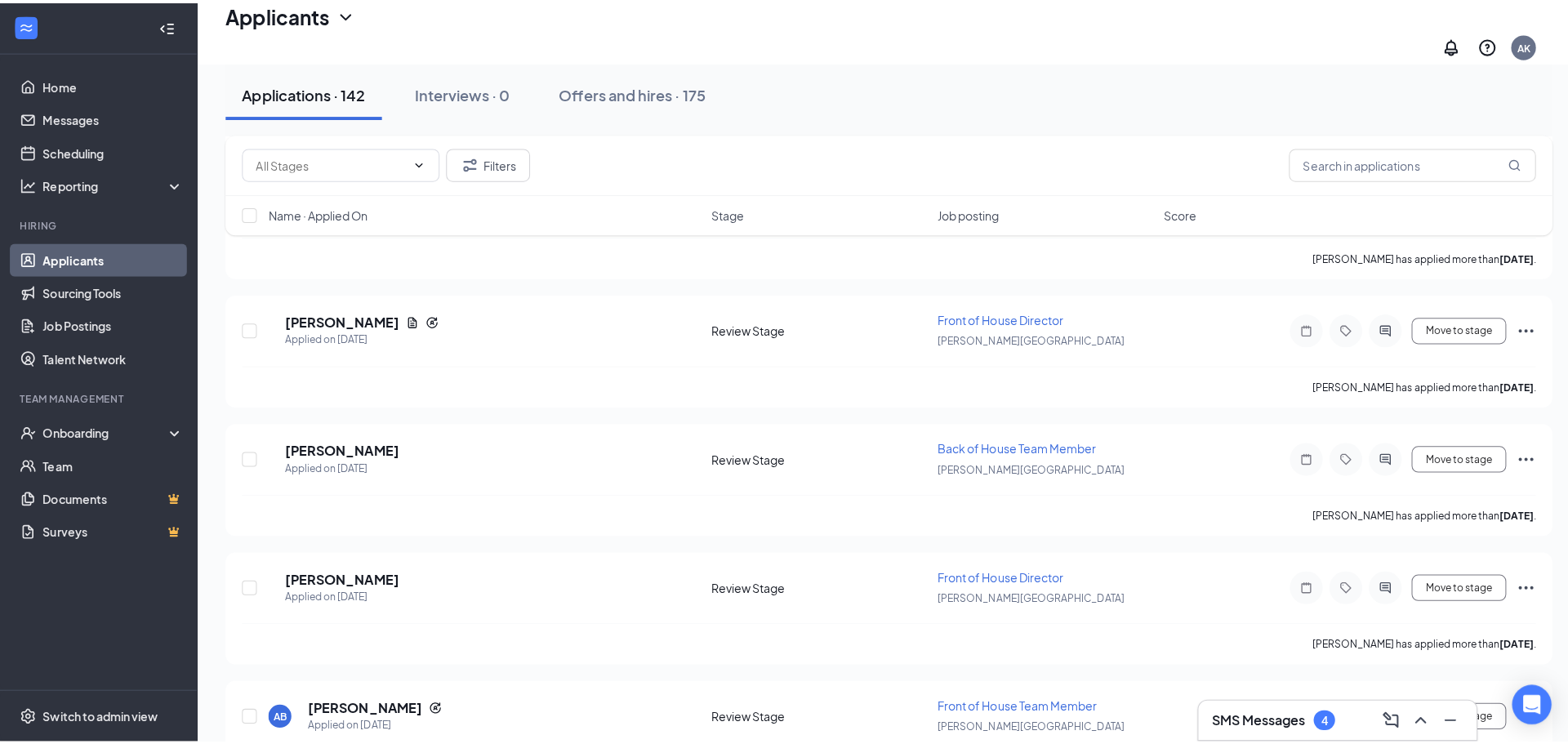
scroll to position [2940, 0]
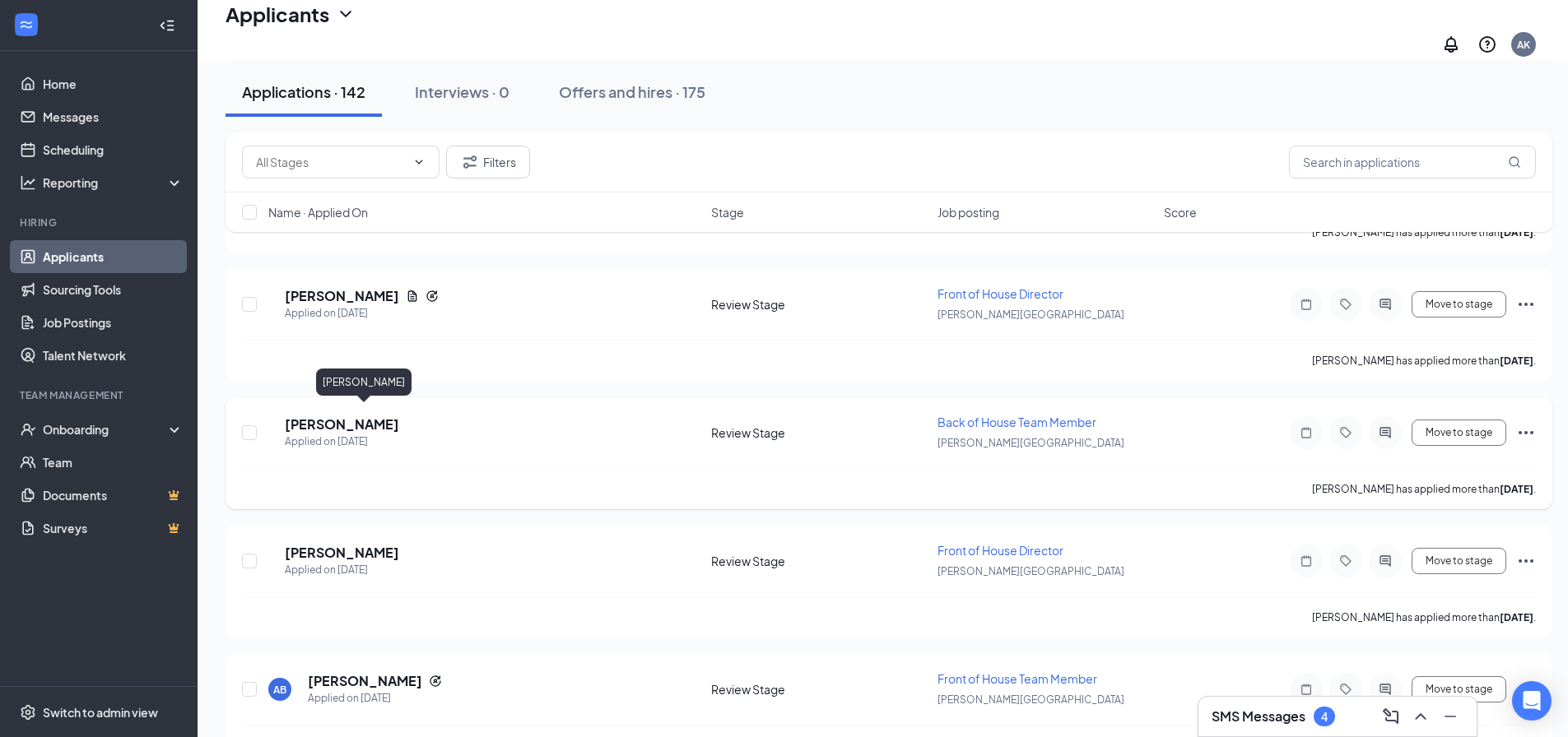
click at [385, 416] on h5 "[PERSON_NAME]" at bounding box center [342, 425] width 114 height 19
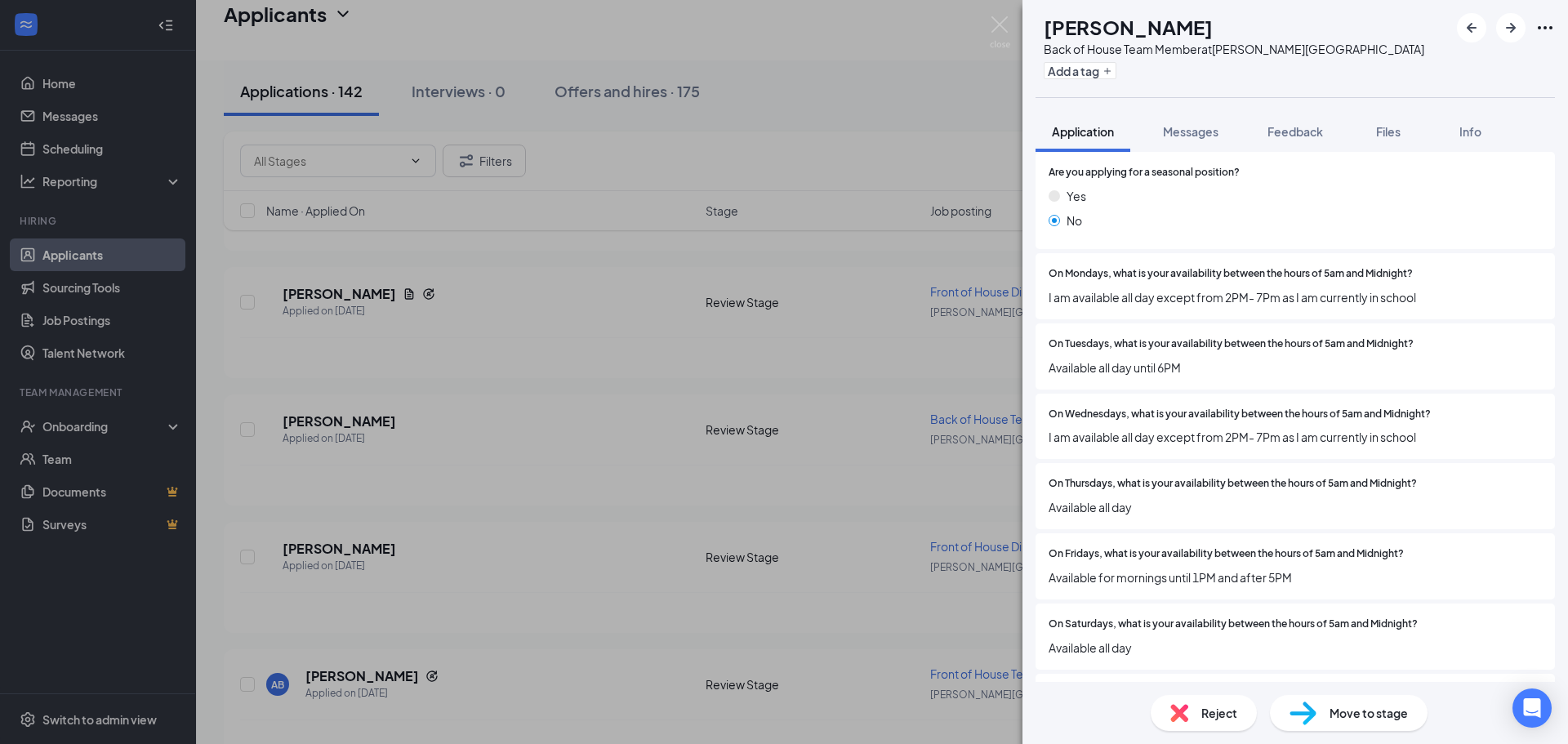
scroll to position [980, 0]
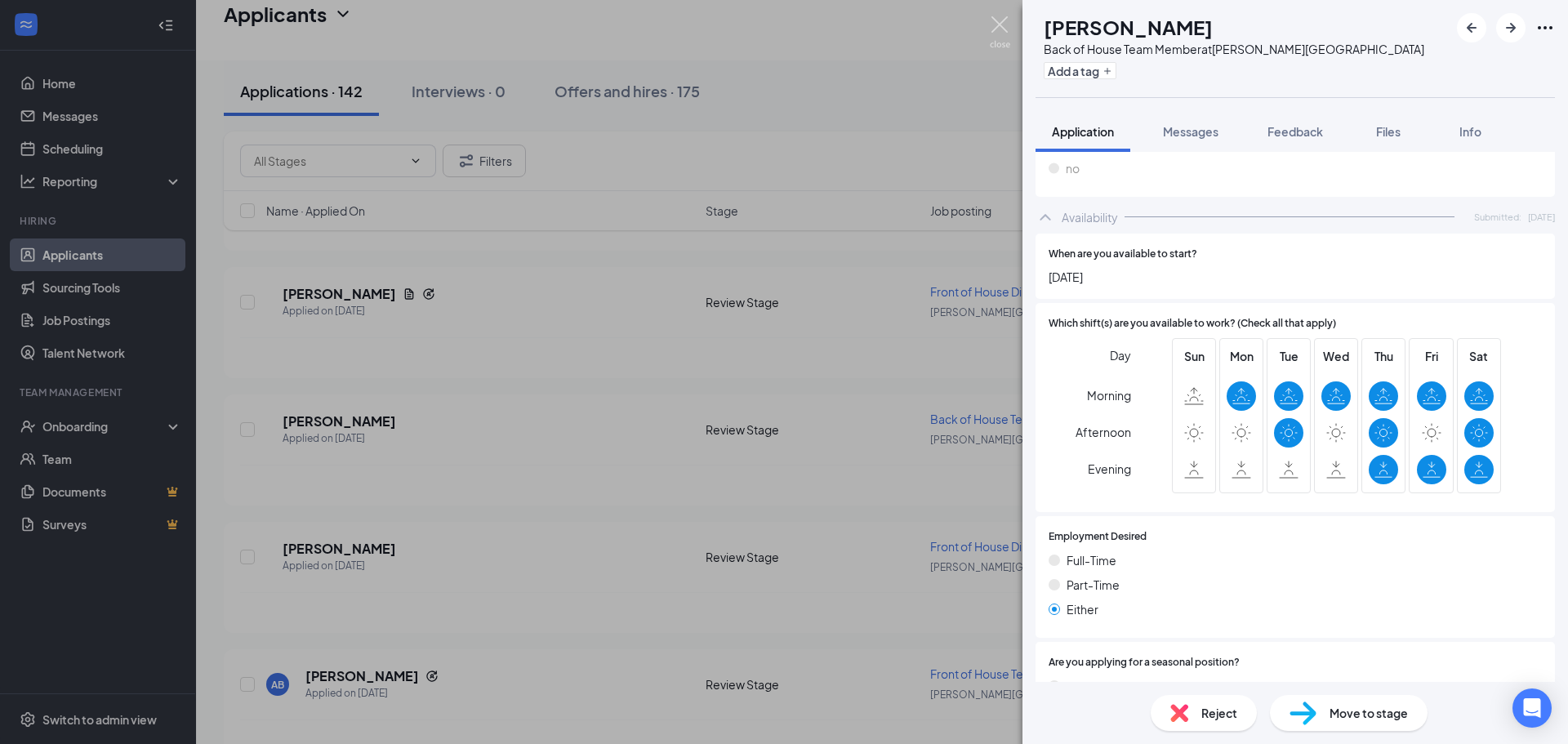
click at [1004, 22] on img at bounding box center [999, 33] width 20 height 32
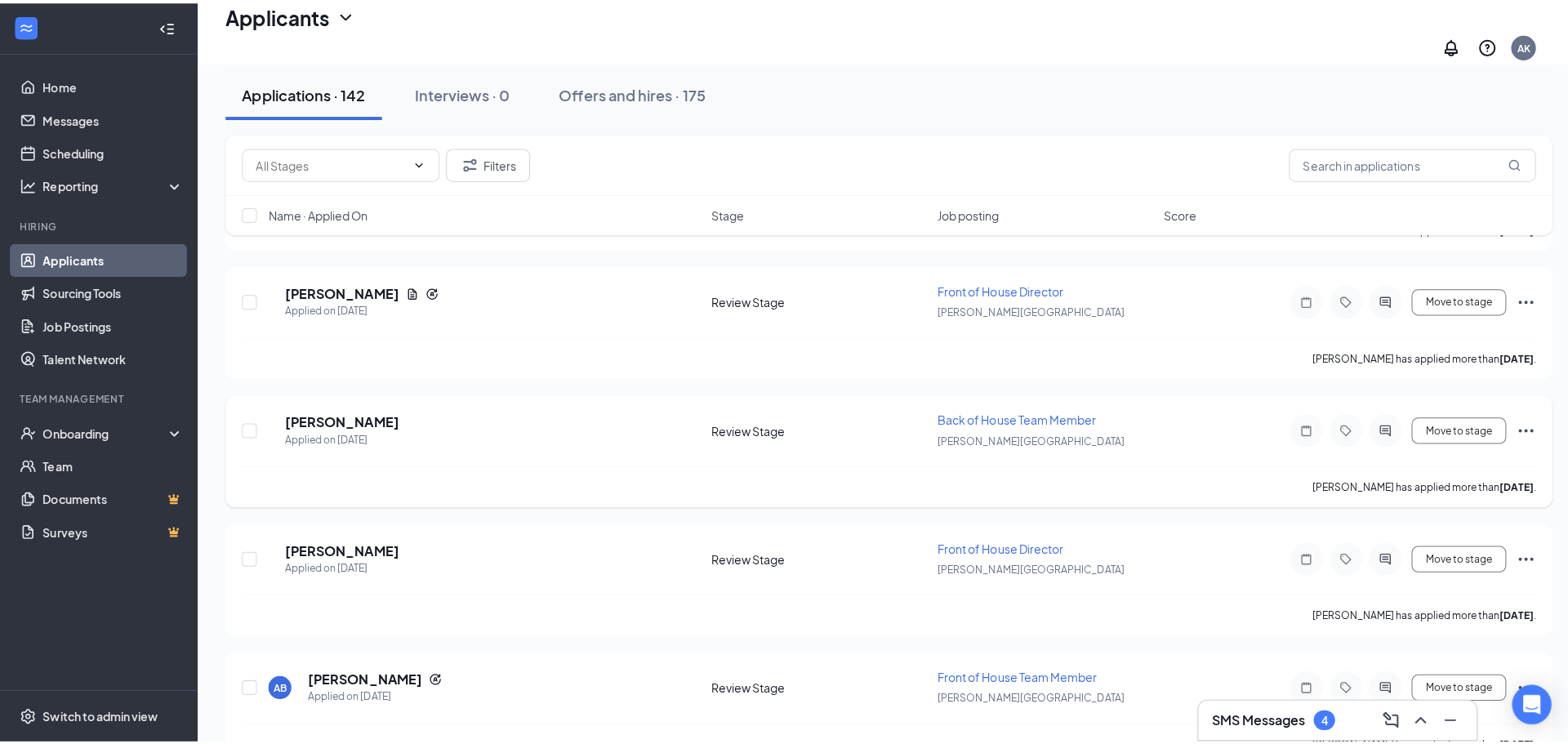
scroll to position [3185, 0]
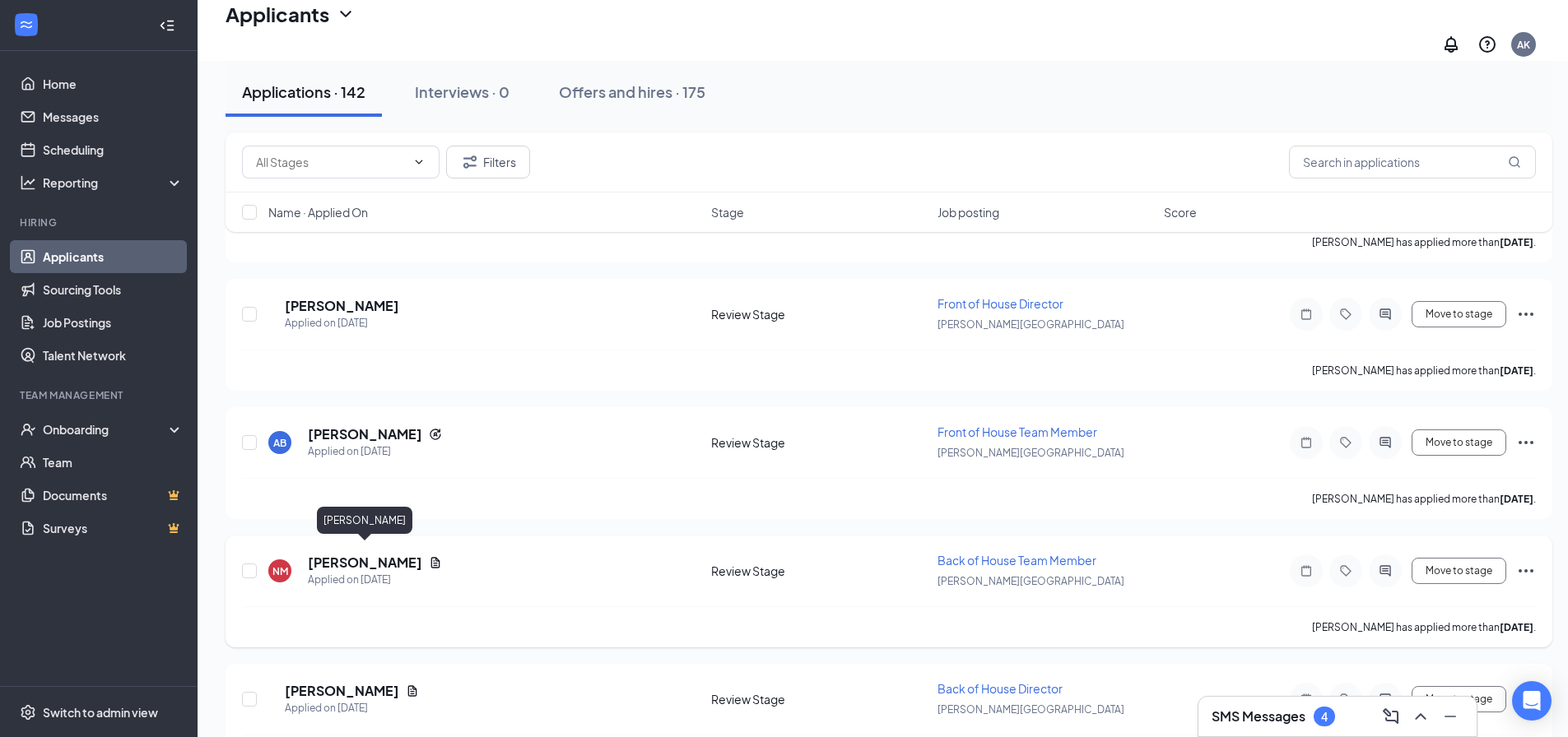
click at [377, 558] on h5 "[PERSON_NAME]" at bounding box center [365, 563] width 114 height 19
